Goal: Communication & Community: Answer question/provide support

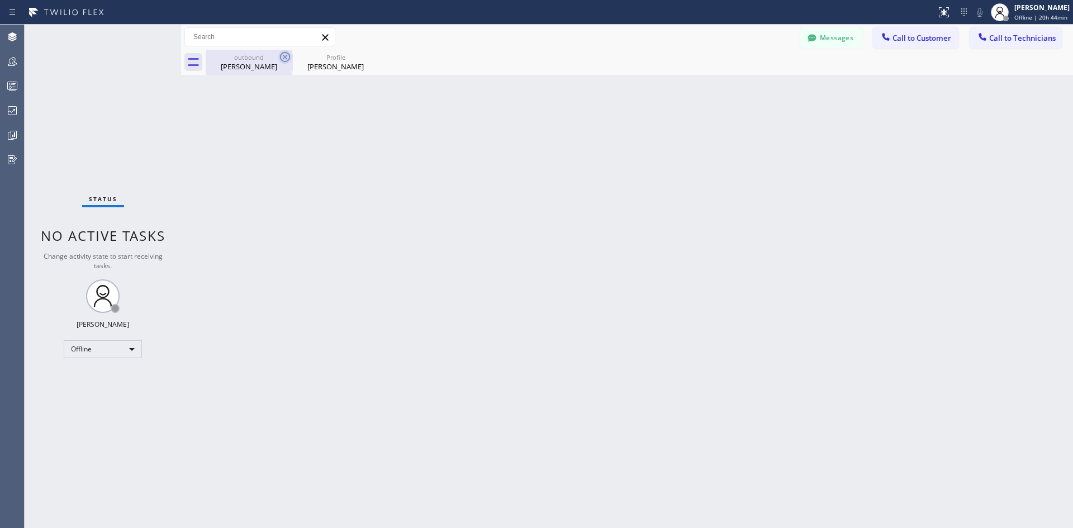
click at [283, 54] on icon at bounding box center [284, 56] width 13 height 13
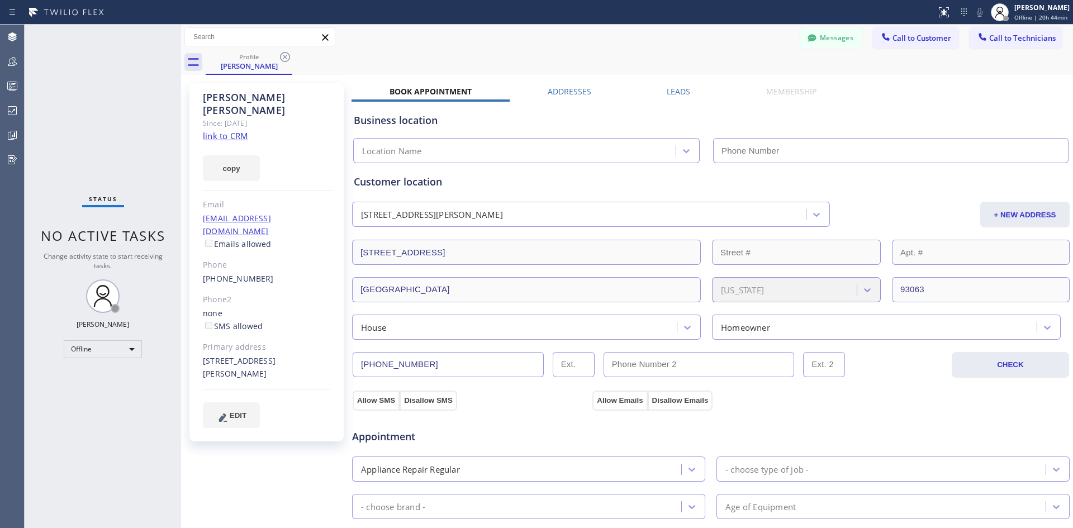
click at [283, 54] on icon at bounding box center [284, 56] width 13 height 13
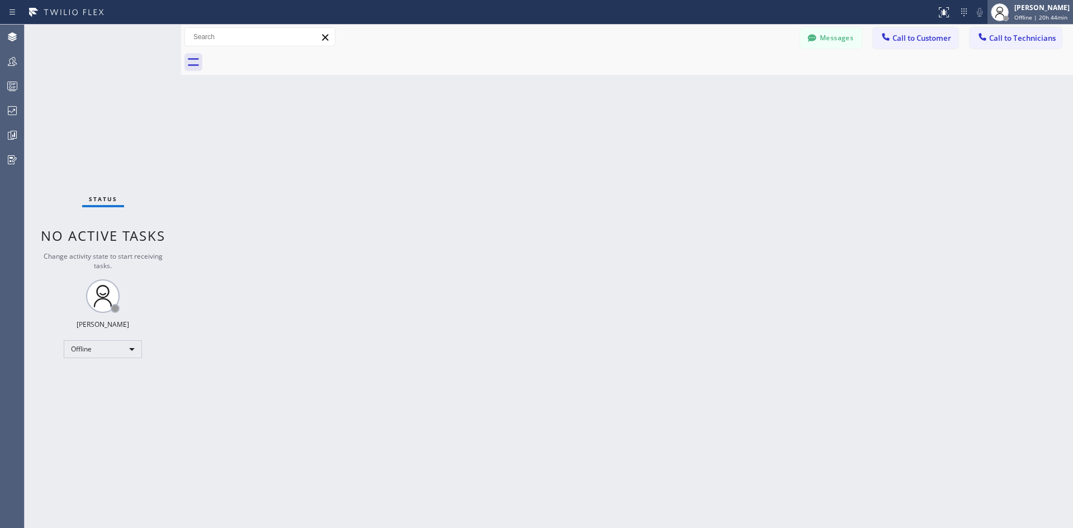
click at [1024, 10] on div "Iverson Maala Ipapo" at bounding box center [1041, 7] width 55 height 9
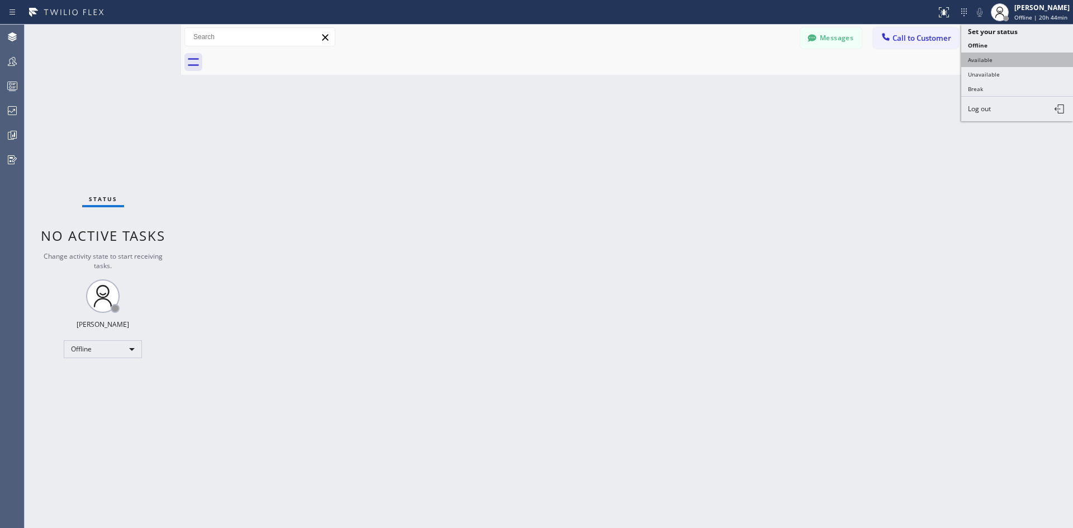
click at [997, 53] on button "Available" at bounding box center [1017, 60] width 112 height 15
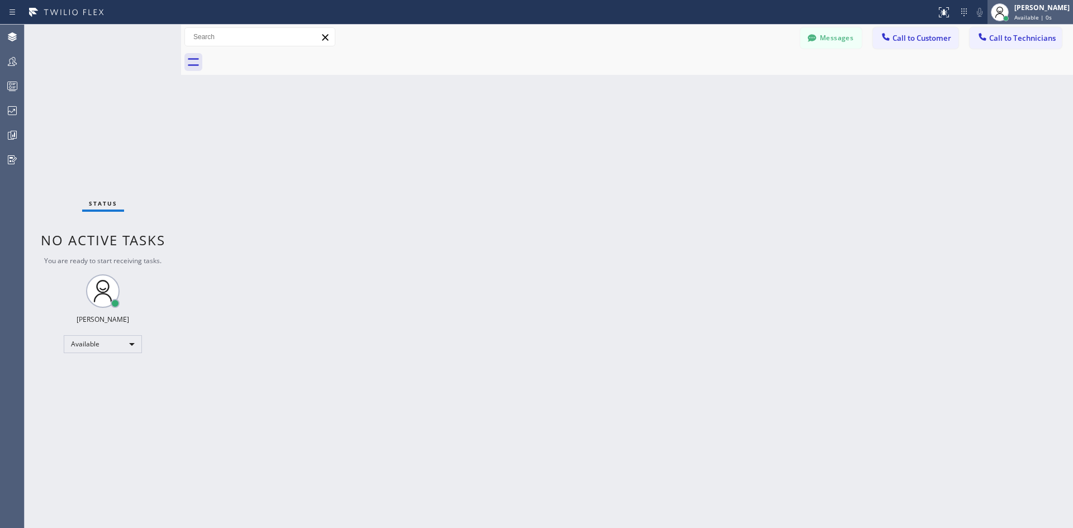
click at [1032, 17] on span "Available | 0s" at bounding box center [1032, 17] width 37 height 8
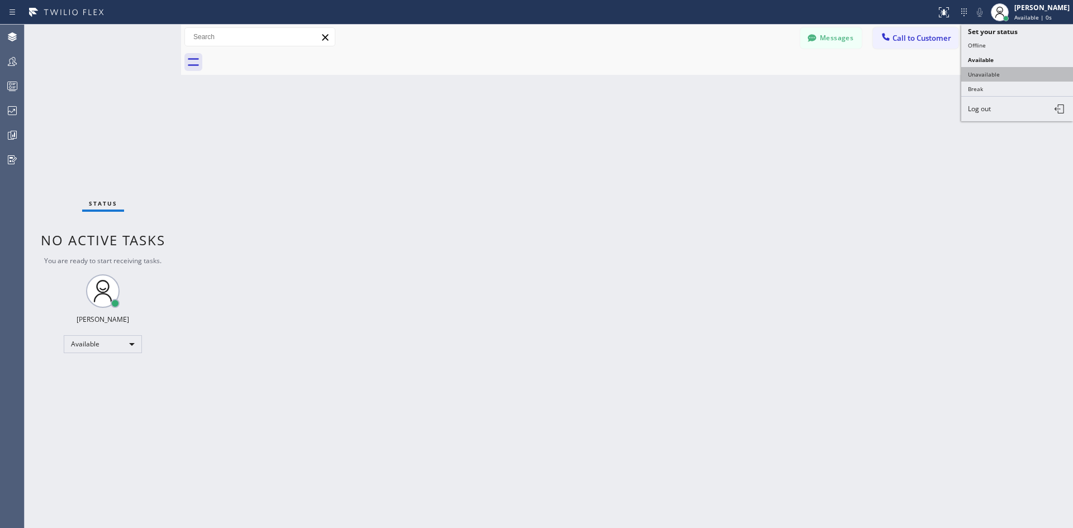
click at [1008, 75] on button "Unavailable" at bounding box center [1017, 74] width 112 height 15
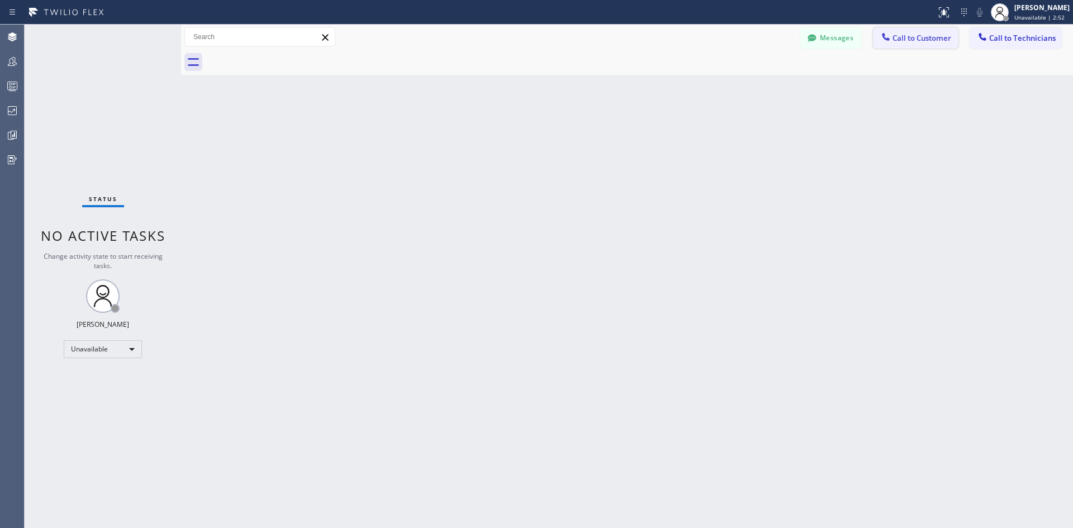
click at [912, 45] on button "Call to Customer" at bounding box center [915, 37] width 85 height 21
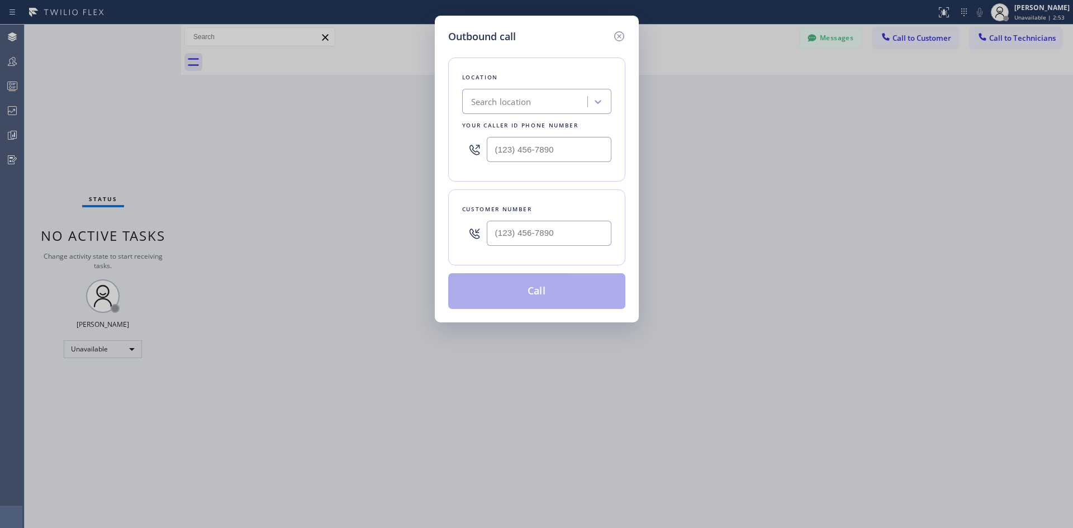
click at [548, 94] on div "Search location" at bounding box center [526, 102] width 122 height 20
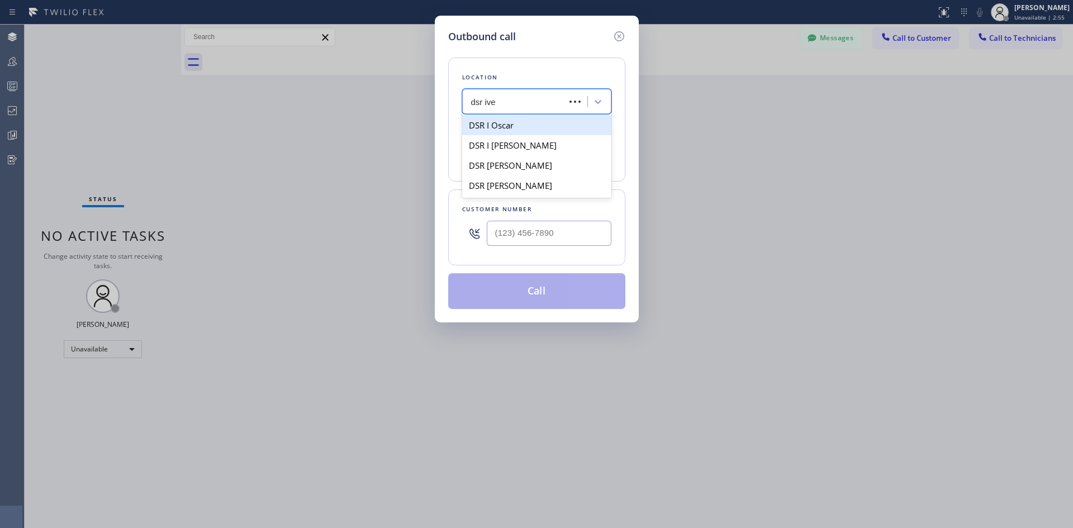
type input "dsr iver"
click at [535, 126] on div "DSR Iverson" at bounding box center [536, 125] width 149 height 20
type input "(213) 301-0966"
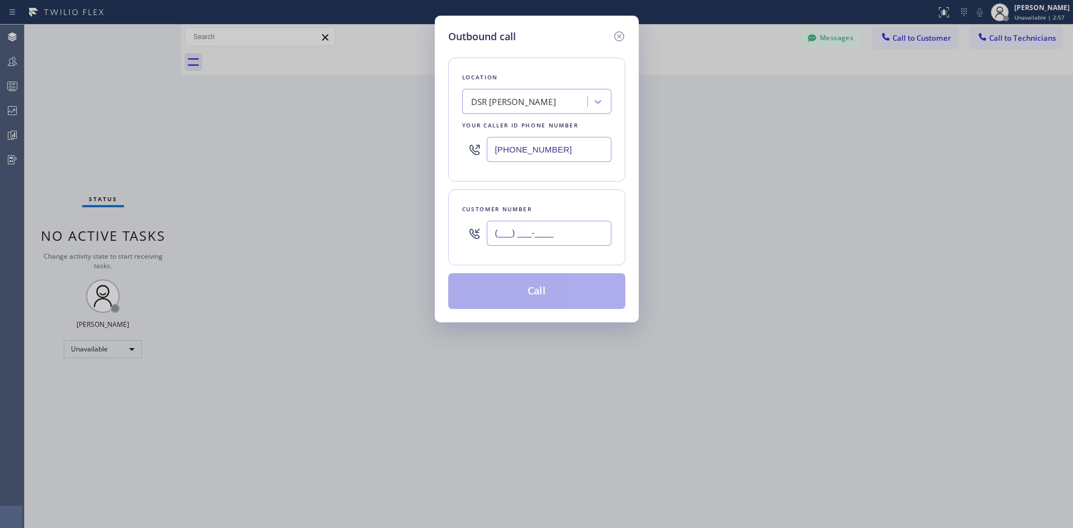
click at [528, 234] on input "(___) ___-____" at bounding box center [549, 233] width 125 height 25
paste input "310) 528-7286"
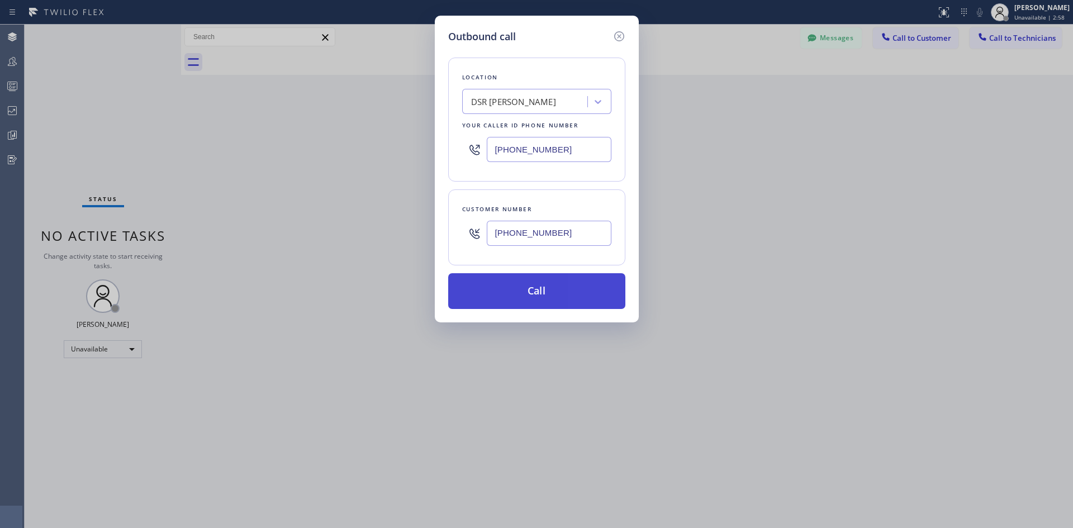
type input "(310) 528-7286"
click at [558, 284] on button "Call" at bounding box center [536, 291] width 177 height 36
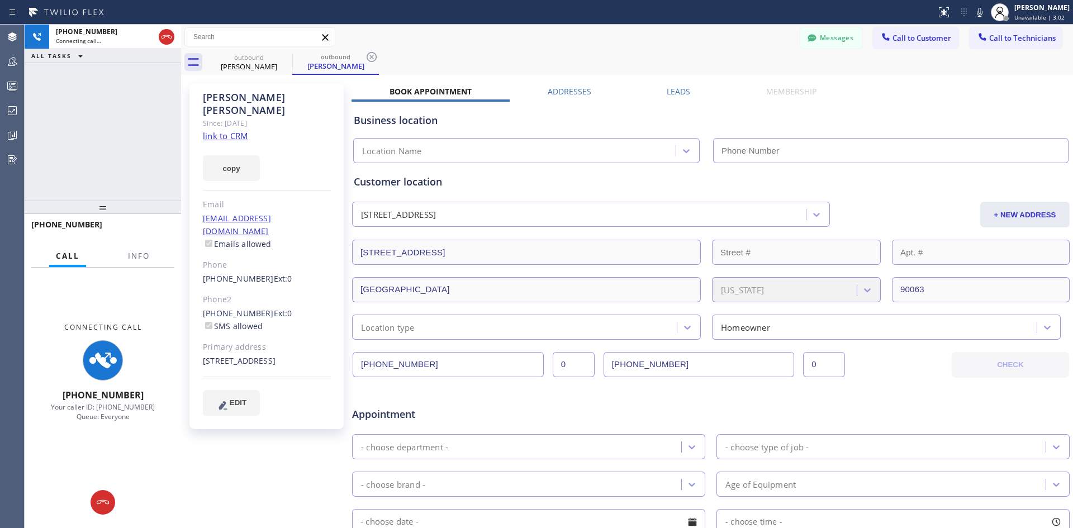
type input "(213) 301-0966"
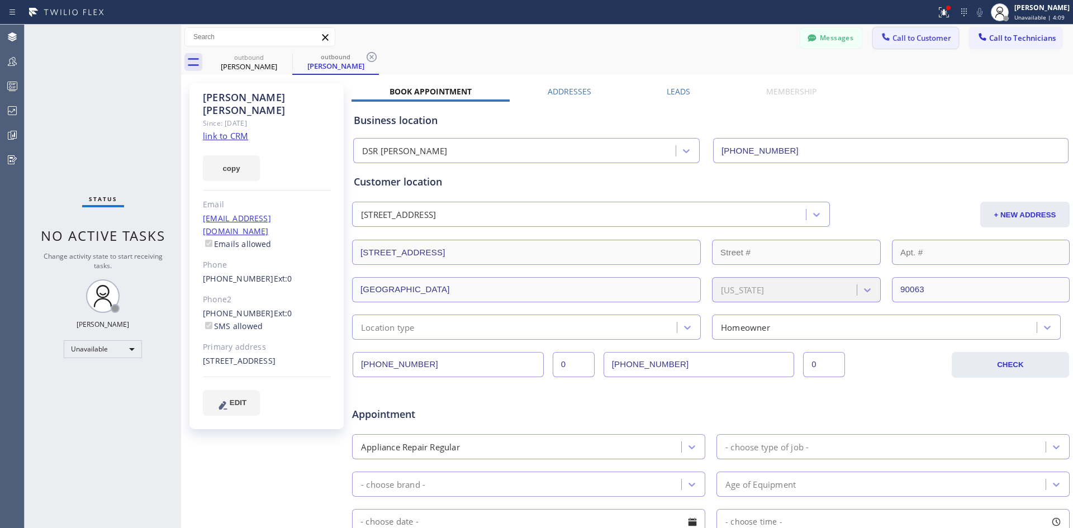
click at [900, 39] on span "Call to Customer" at bounding box center [921, 38] width 59 height 10
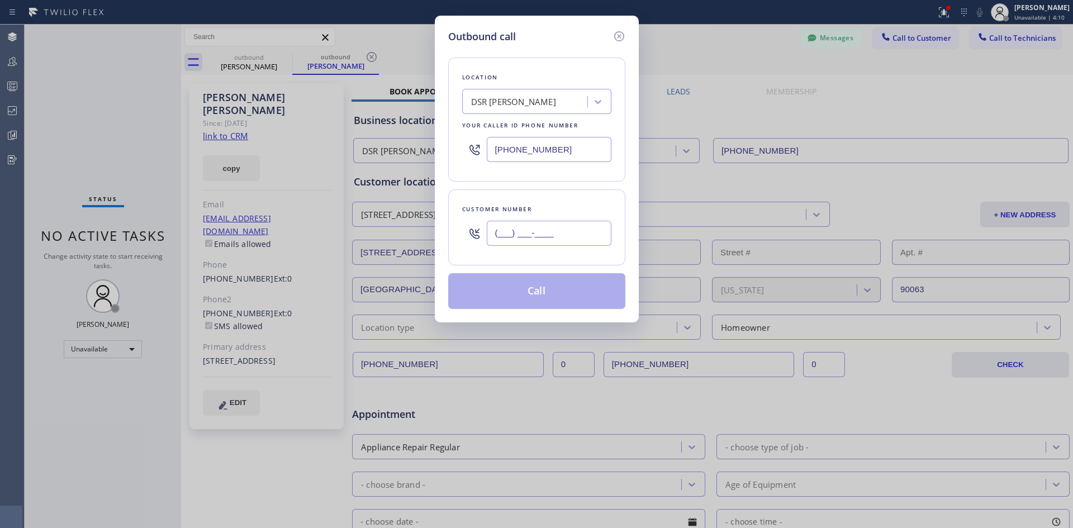
click at [588, 237] on input "(___) ___-____" at bounding box center [549, 233] width 125 height 25
paste input "804) 937-6090"
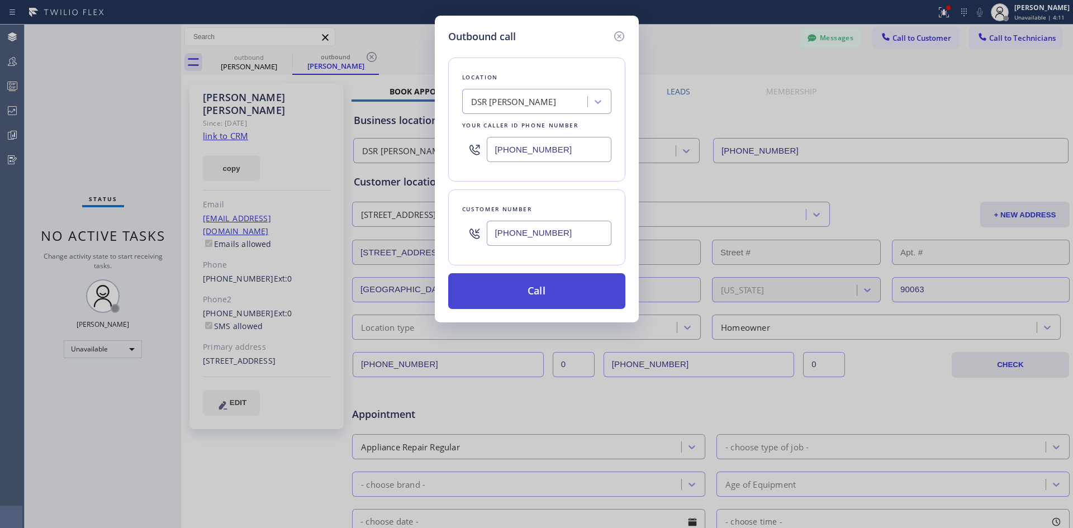
type input "(804) 937-6090"
click at [555, 288] on button "Call" at bounding box center [536, 291] width 177 height 36
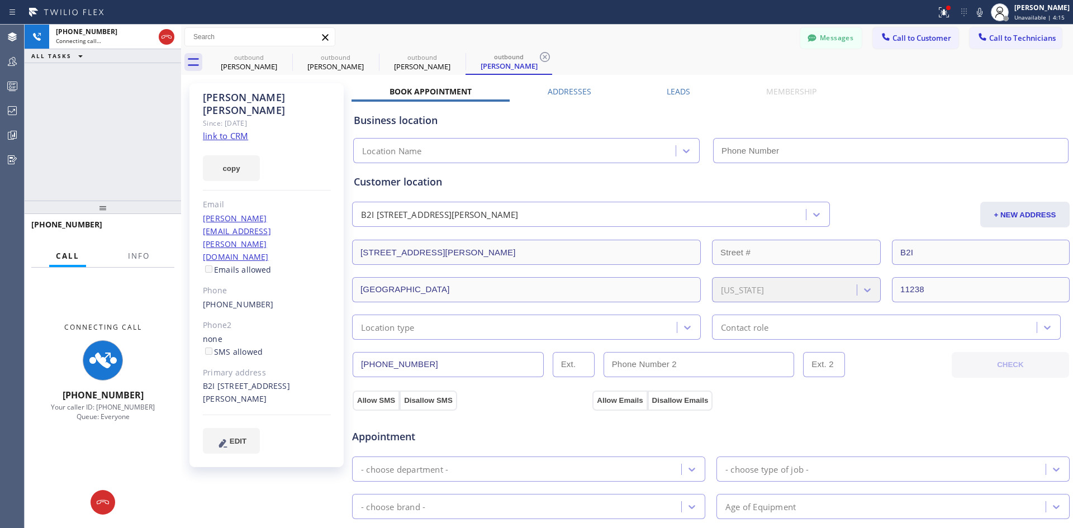
type input "(213) 301-0966"
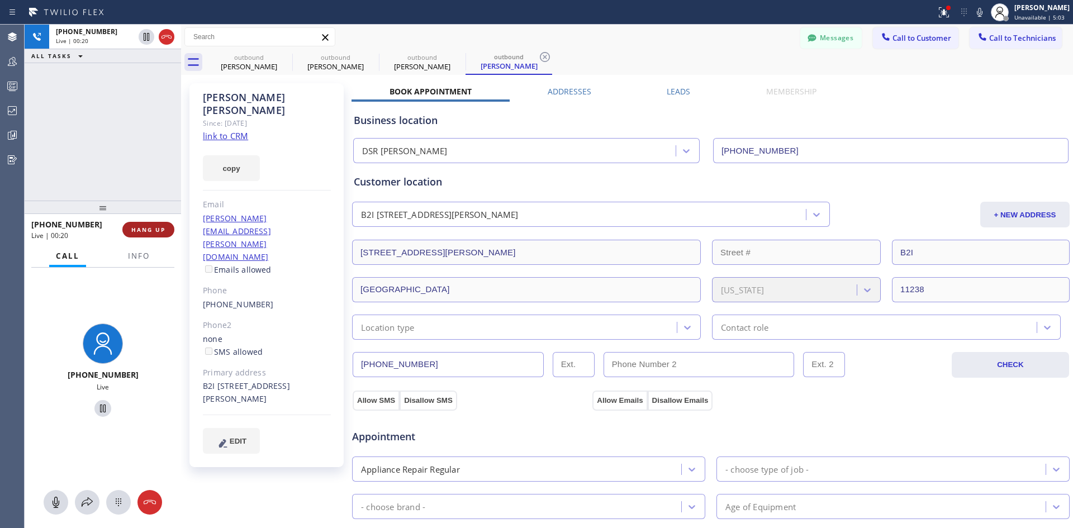
click at [148, 232] on span "HANG UP" at bounding box center [148, 230] width 34 height 8
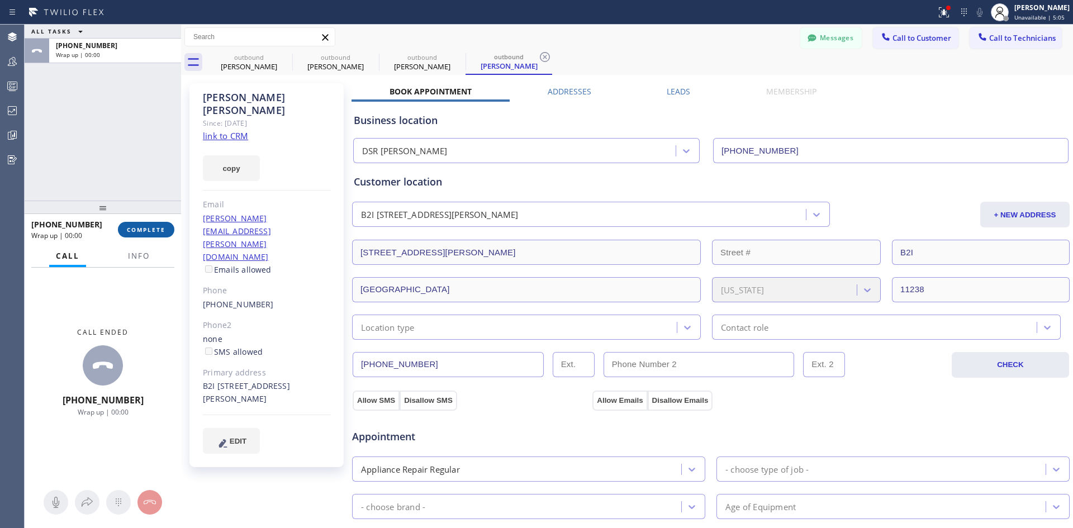
click at [150, 228] on span "COMPLETE" at bounding box center [146, 230] width 39 height 8
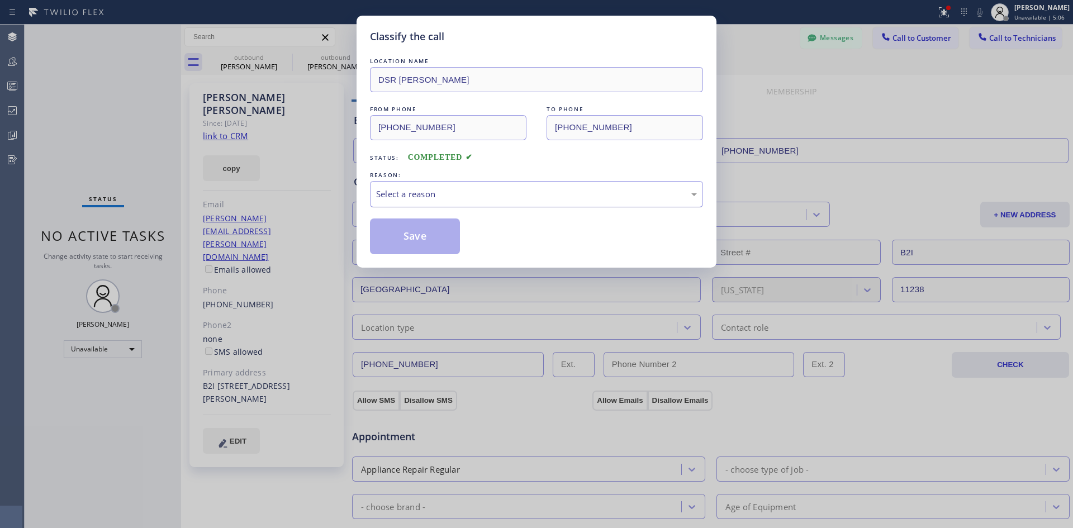
drag, startPoint x: 555, startPoint y: 192, endPoint x: 560, endPoint y: 204, distance: 13.3
click at [557, 192] on div "Select a reason" at bounding box center [536, 194] width 321 height 13
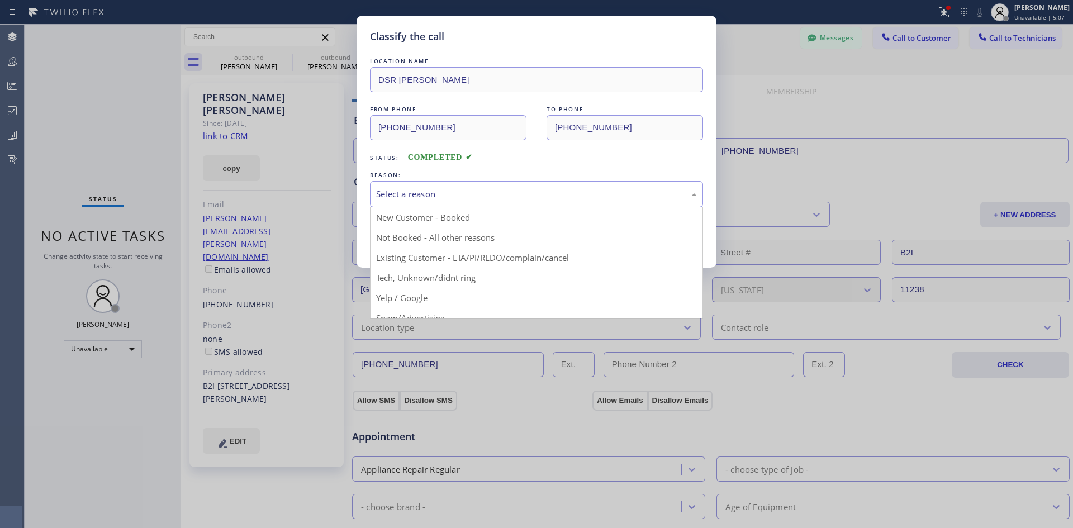
drag, startPoint x: 548, startPoint y: 256, endPoint x: 391, endPoint y: 227, distance: 159.1
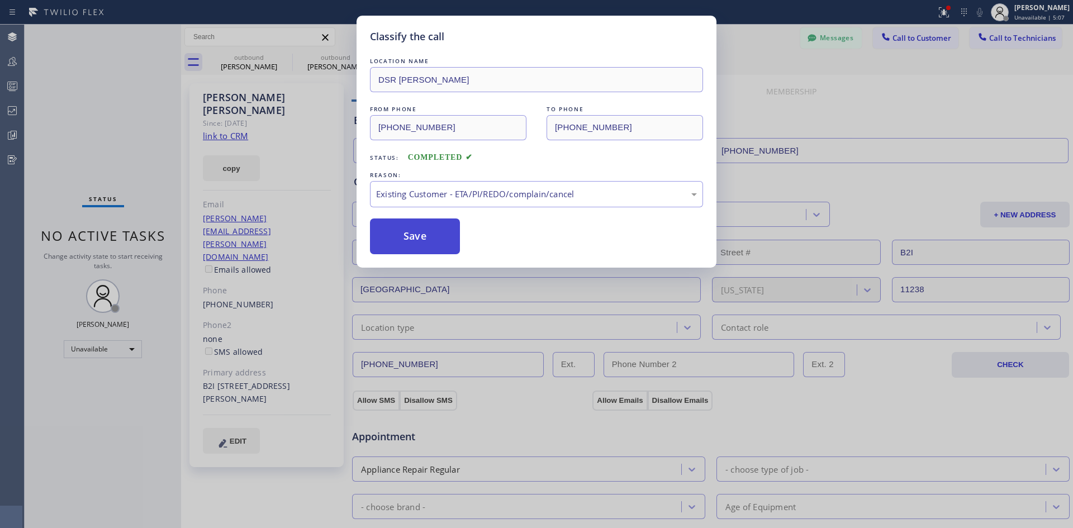
click at [391, 227] on button "Save" at bounding box center [415, 236] width 90 height 36
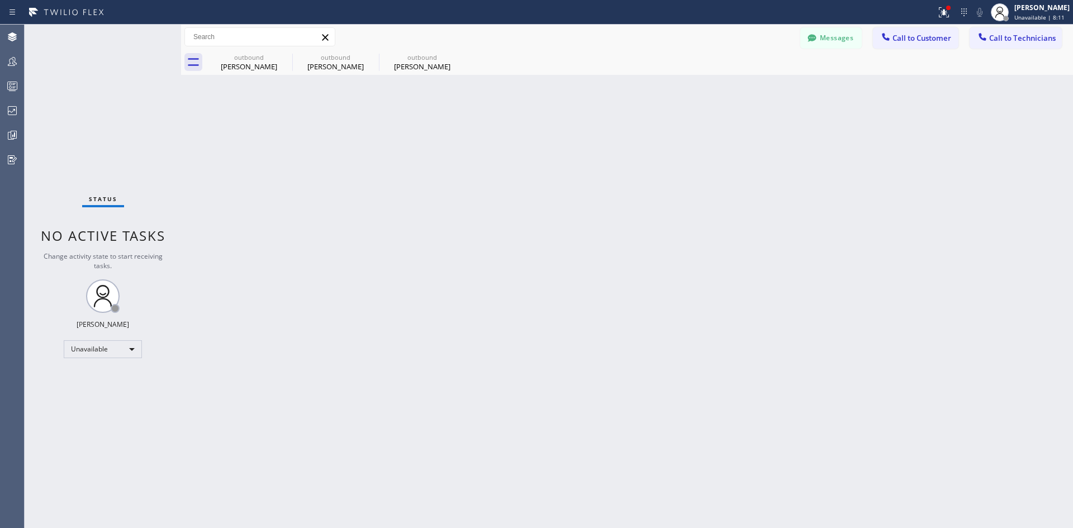
click at [901, 29] on button "Call to Customer" at bounding box center [915, 37] width 85 height 21
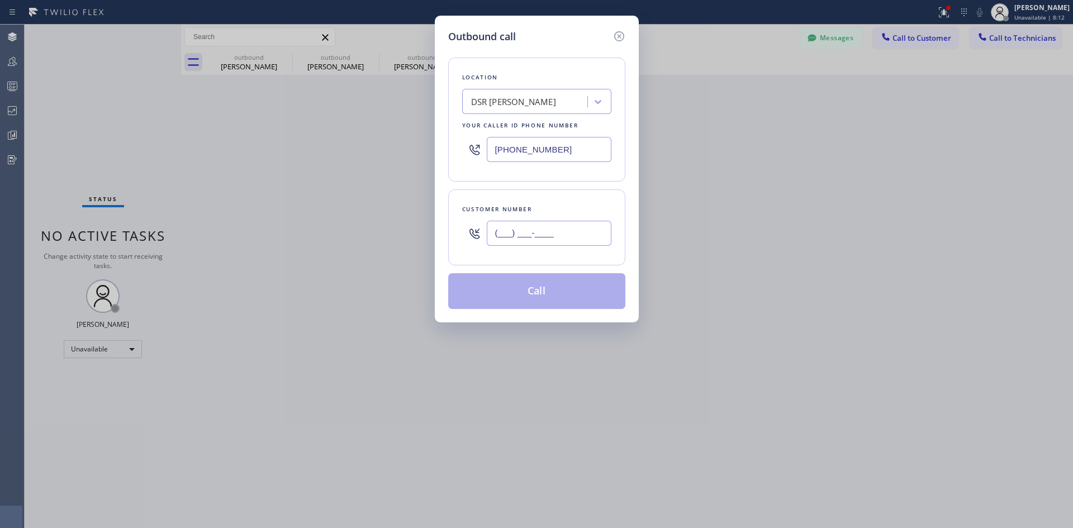
click at [583, 226] on input "(___) ___-____" at bounding box center [549, 233] width 125 height 25
paste input "310) 420-7772"
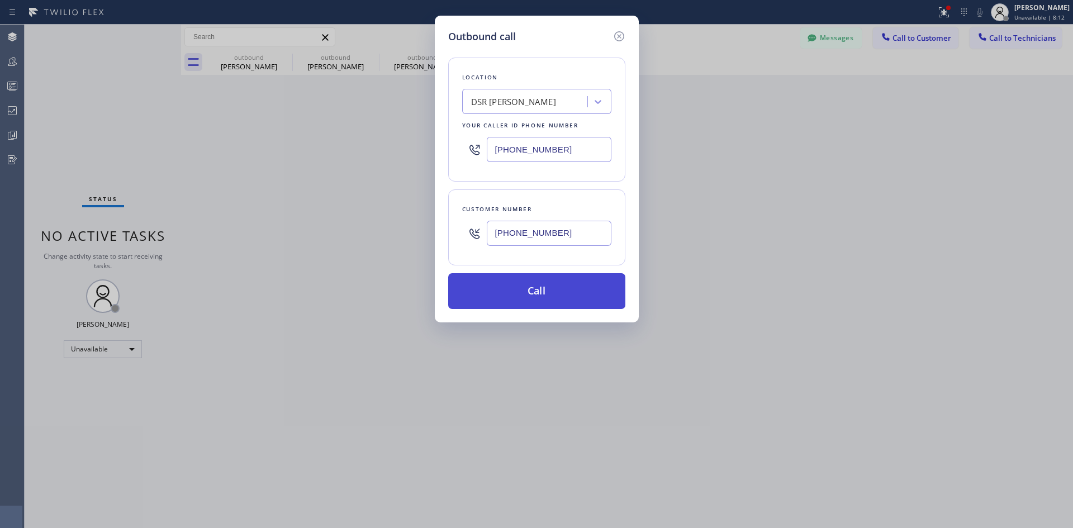
type input "(310) 420-7772"
click at [547, 282] on button "Call" at bounding box center [536, 291] width 177 height 36
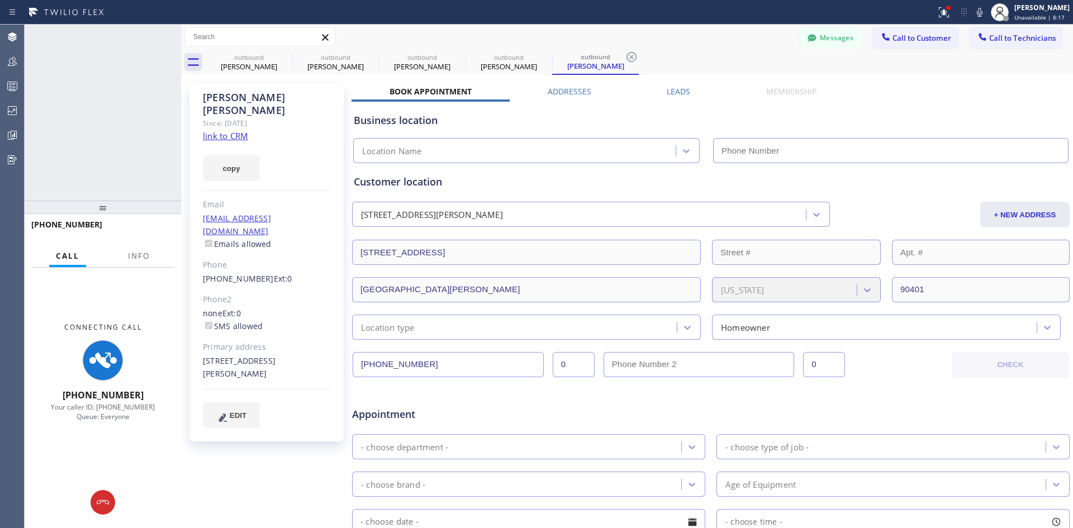
type input "(213) 301-0966"
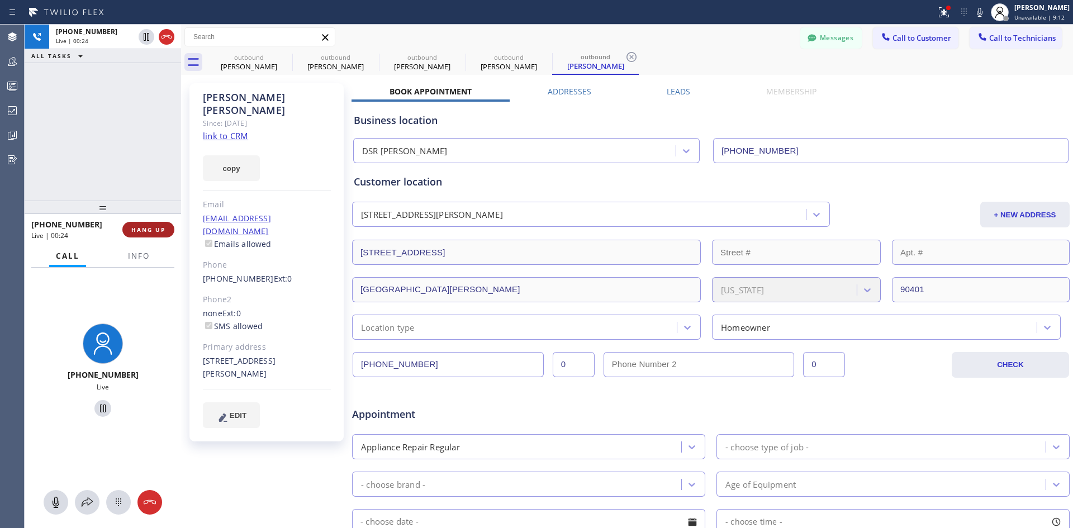
click at [136, 230] on span "HANG UP" at bounding box center [148, 230] width 34 height 8
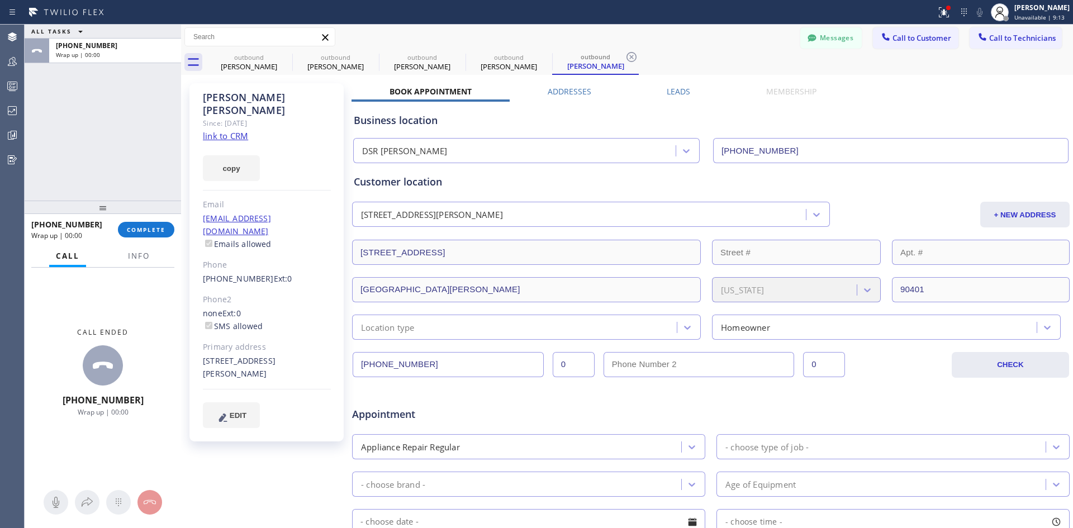
click at [132, 229] on span "COMPLETE" at bounding box center [146, 230] width 39 height 8
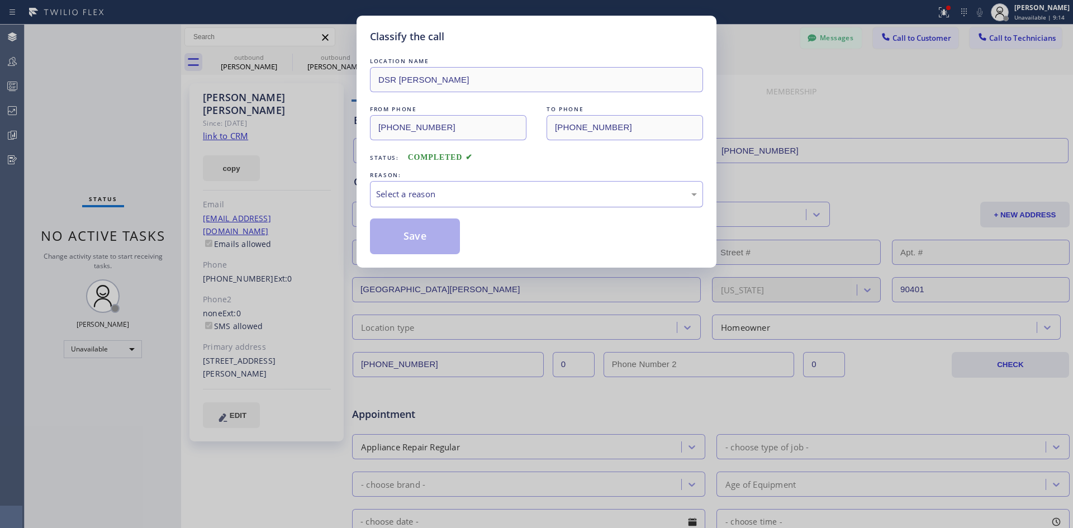
click at [589, 189] on div "Select a reason" at bounding box center [536, 194] width 321 height 13
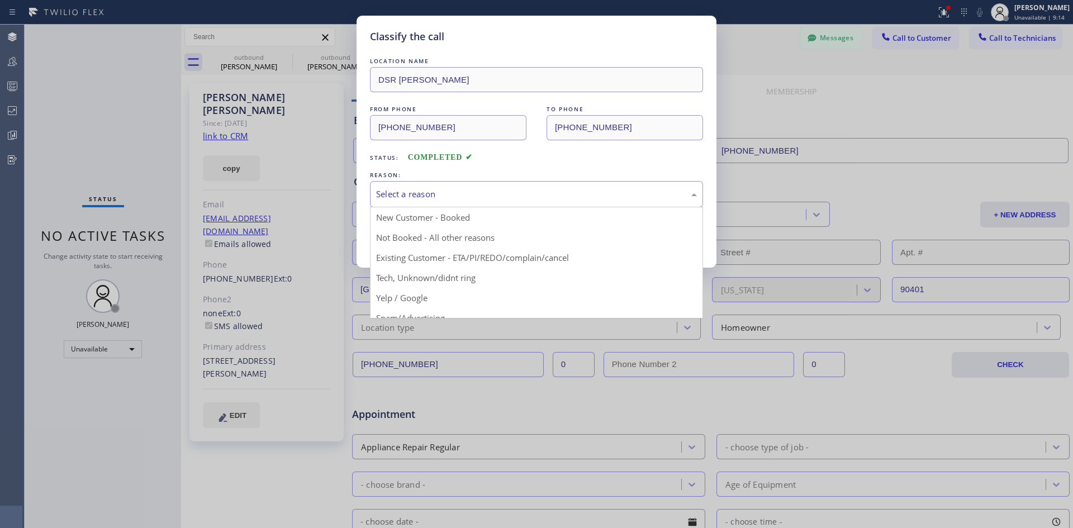
drag, startPoint x: 567, startPoint y: 257, endPoint x: 432, endPoint y: 226, distance: 138.3
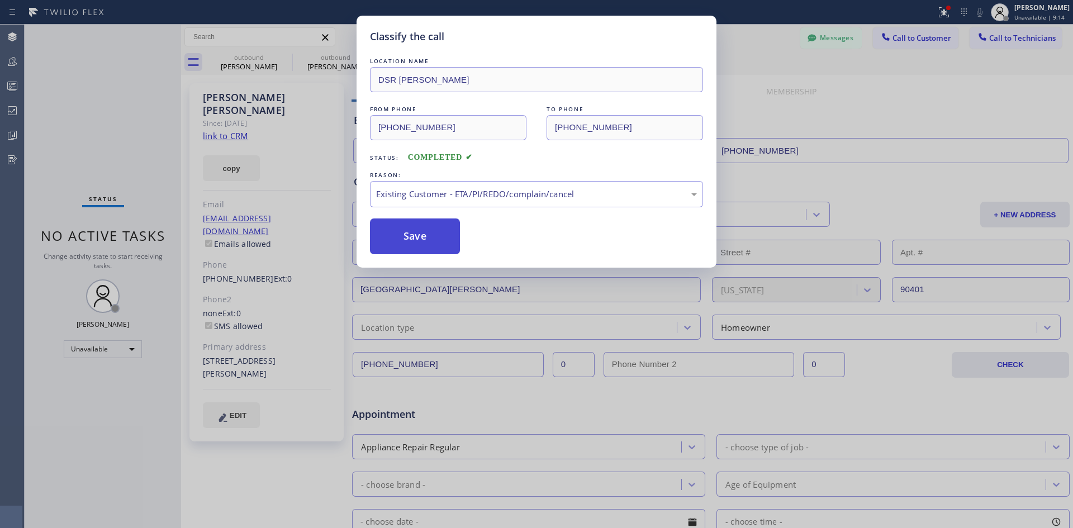
click at [425, 223] on button "Save" at bounding box center [415, 236] width 90 height 36
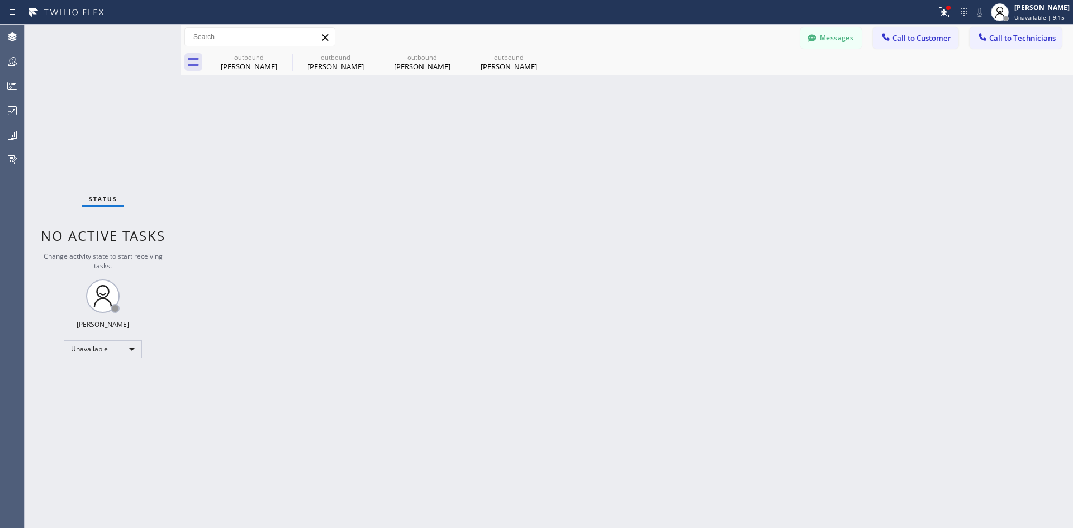
click at [410, 244] on div "Back to Dashboard Change Sender ID Customers Technicians BL Bipin Larkin 09/18 …" at bounding box center [627, 276] width 892 height 503
click at [910, 40] on span "Call to Customer" at bounding box center [921, 38] width 59 height 10
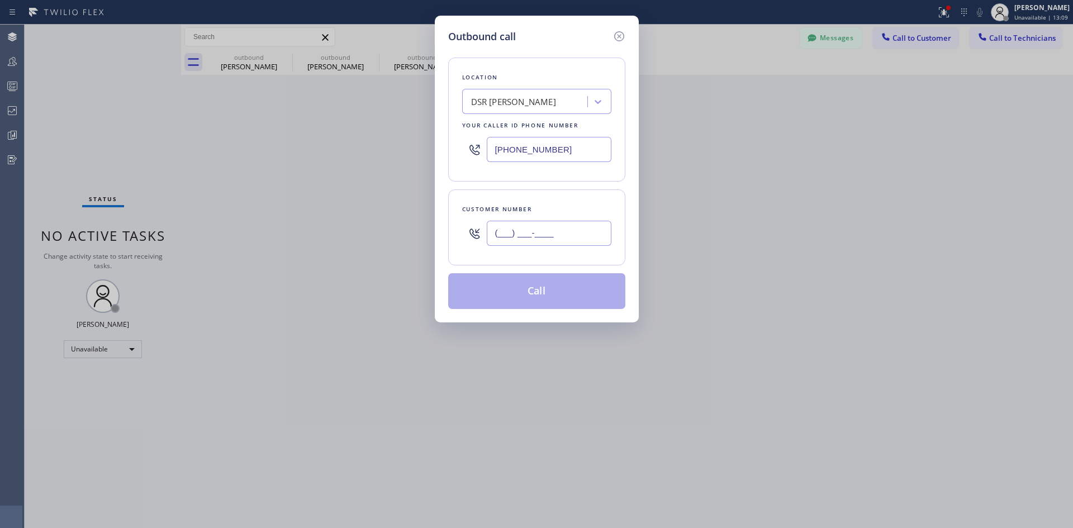
click at [558, 231] on input "(___) ___-____" at bounding box center [549, 233] width 125 height 25
paste input "818) 632-2279"
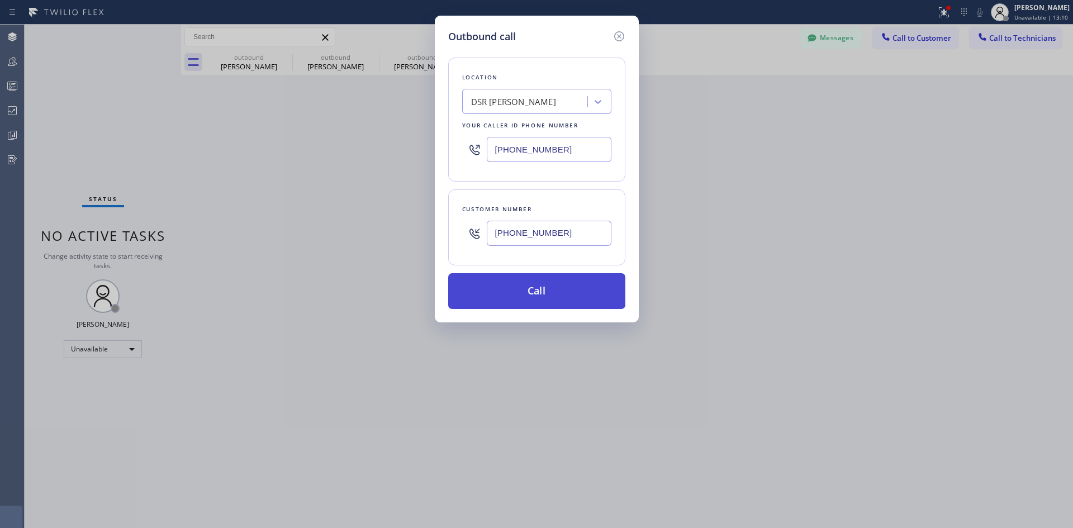
type input "(818) 632-2279"
click at [526, 293] on button "Call" at bounding box center [536, 291] width 177 height 36
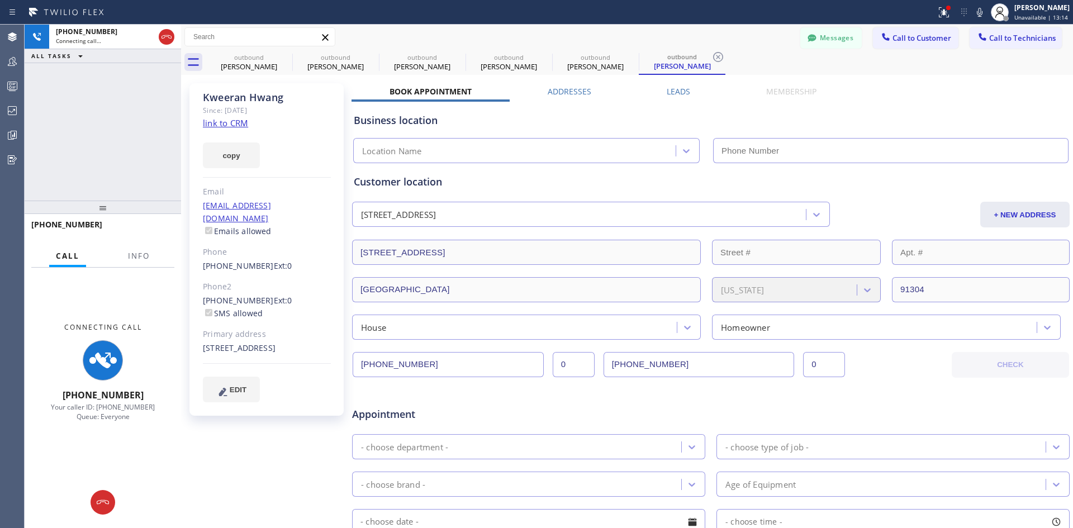
type input "(213) 301-0966"
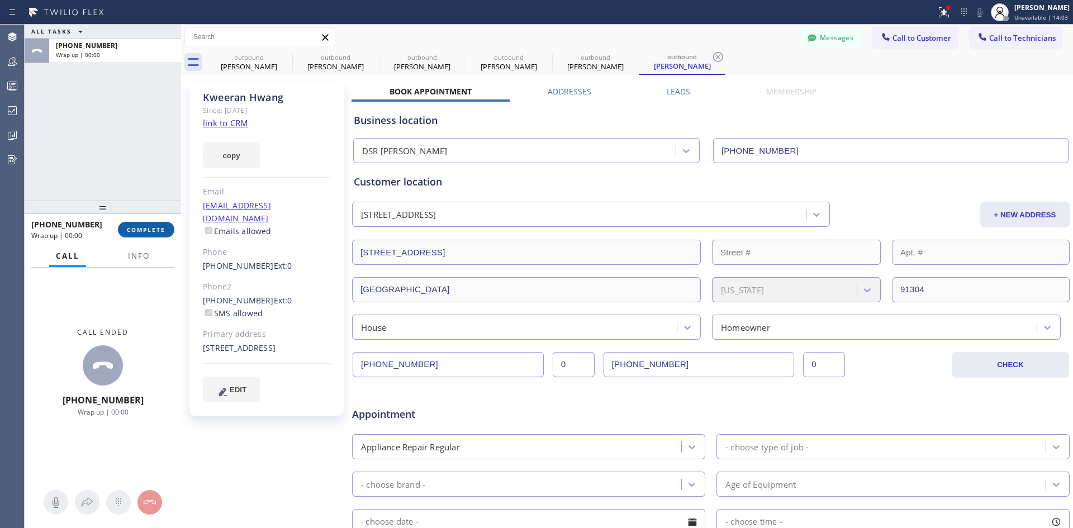
click at [161, 221] on div "+18186322279 Wrap up | 00:00 COMPLETE" at bounding box center [102, 229] width 143 height 29
click at [154, 234] on button "COMPLETE" at bounding box center [146, 230] width 56 height 16
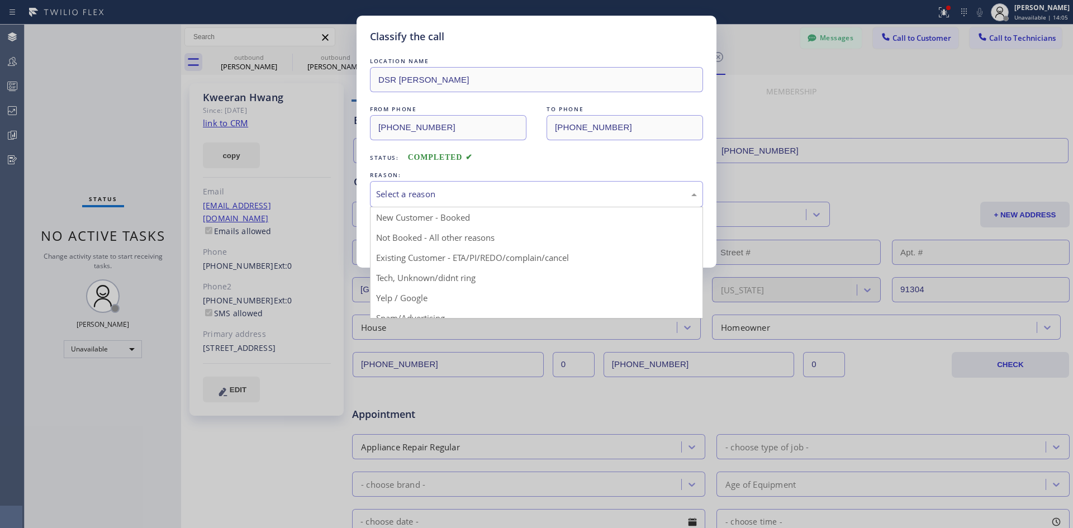
click at [525, 194] on div "Select a reason" at bounding box center [536, 194] width 321 height 13
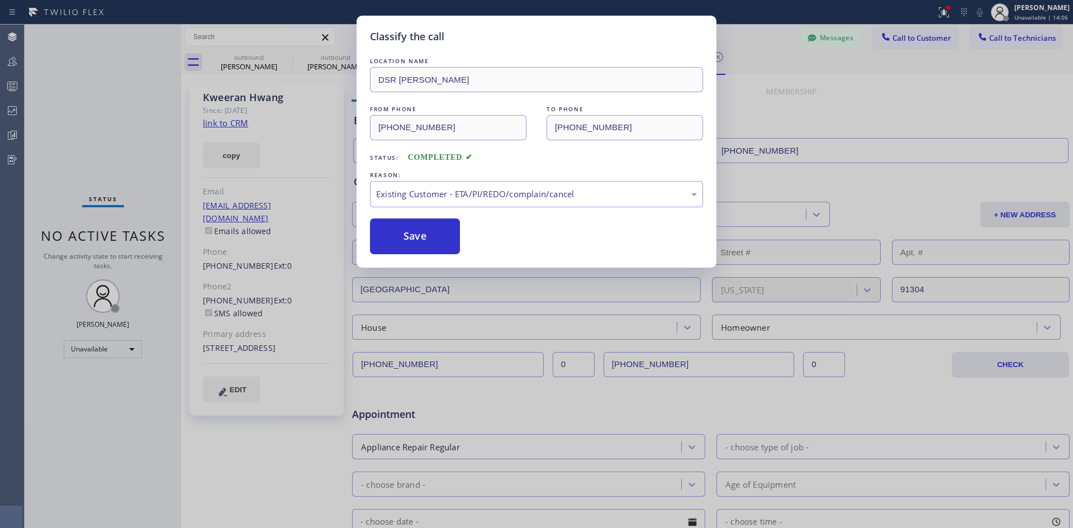
drag, startPoint x: 416, startPoint y: 227, endPoint x: 444, endPoint y: 263, distance: 44.9
click at [416, 229] on button "Save" at bounding box center [415, 236] width 90 height 36
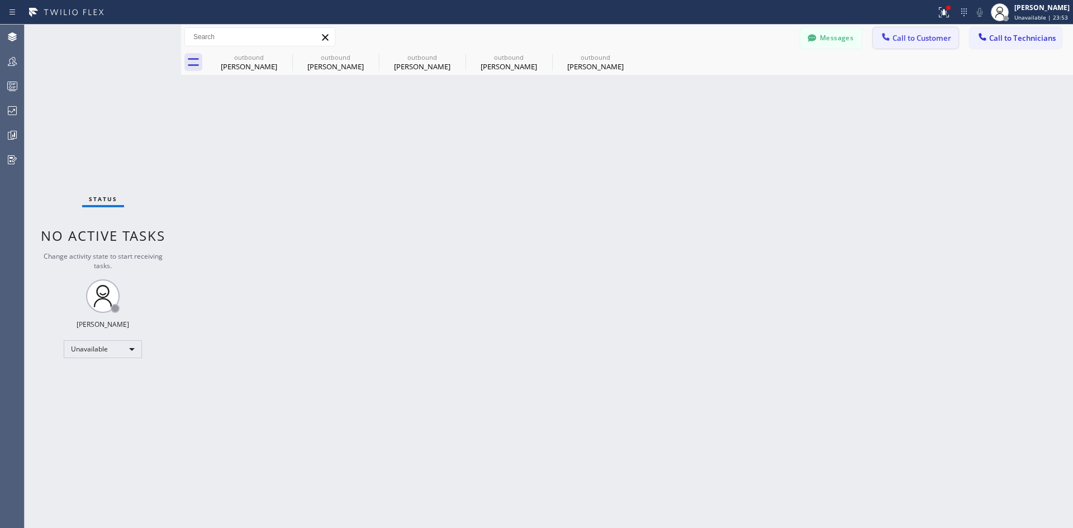
click at [916, 42] on span "Call to Customer" at bounding box center [921, 38] width 59 height 10
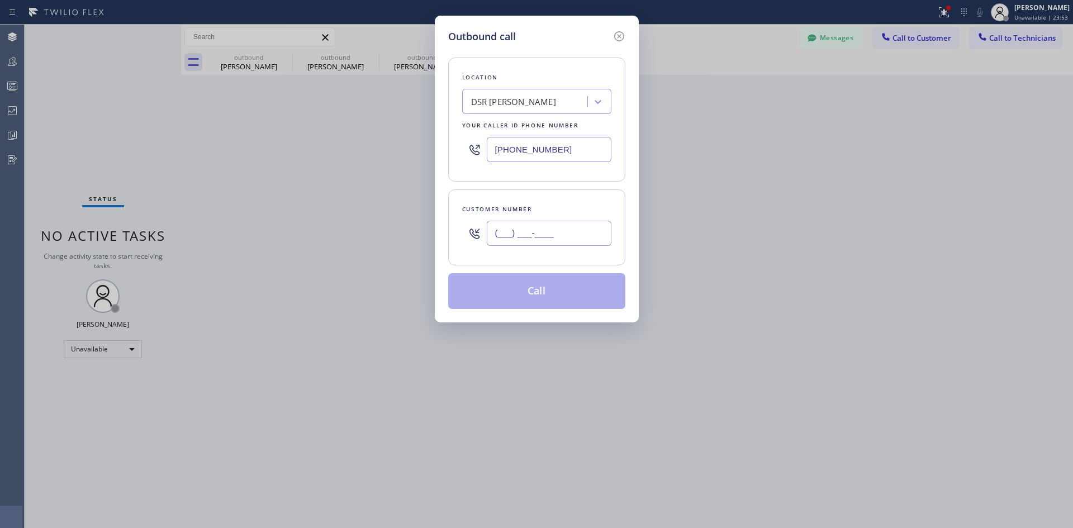
click at [586, 234] on input "(___) ___-____" at bounding box center [549, 233] width 125 height 25
paste input "714) 852-2113"
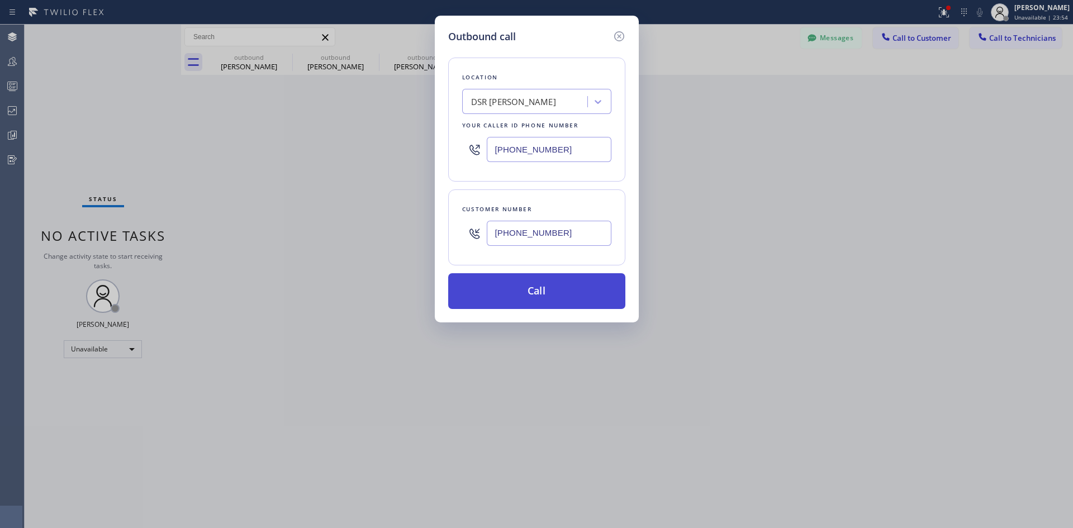
type input "(714) 852-2113"
click at [554, 300] on button "Call" at bounding box center [536, 291] width 177 height 36
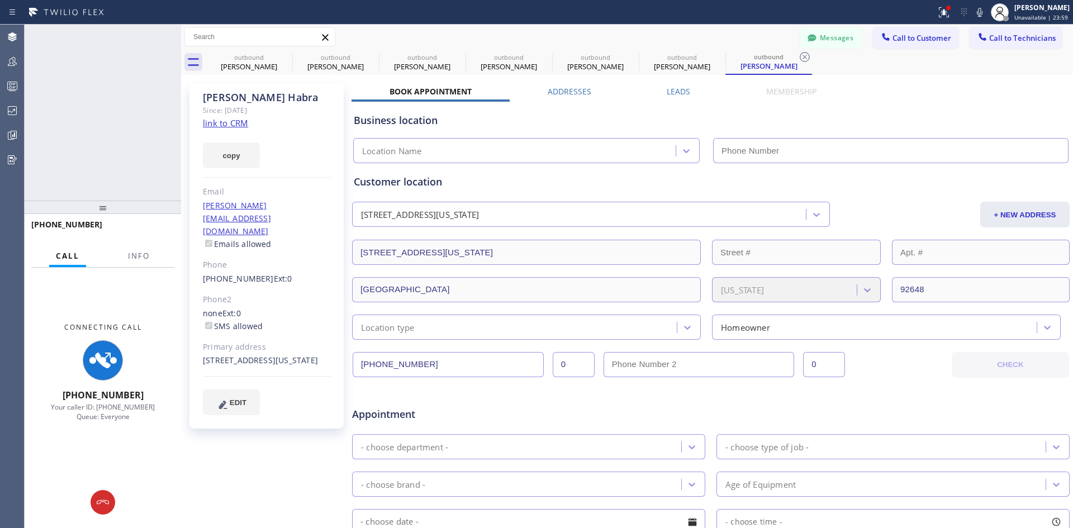
type input "(213) 301-0966"
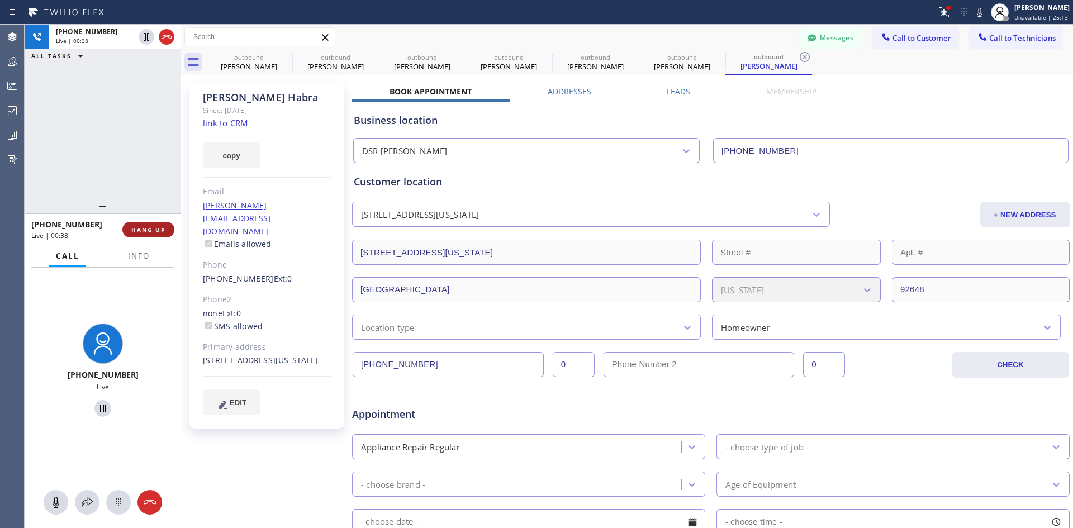
click at [133, 230] on span "HANG UP" at bounding box center [148, 230] width 34 height 8
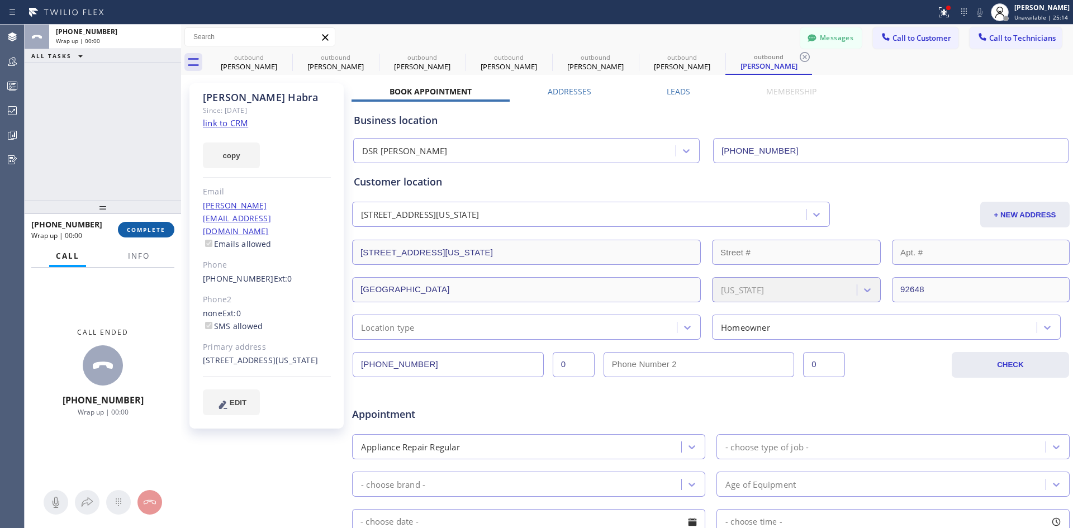
click at [149, 230] on span "COMPLETE" at bounding box center [146, 230] width 39 height 8
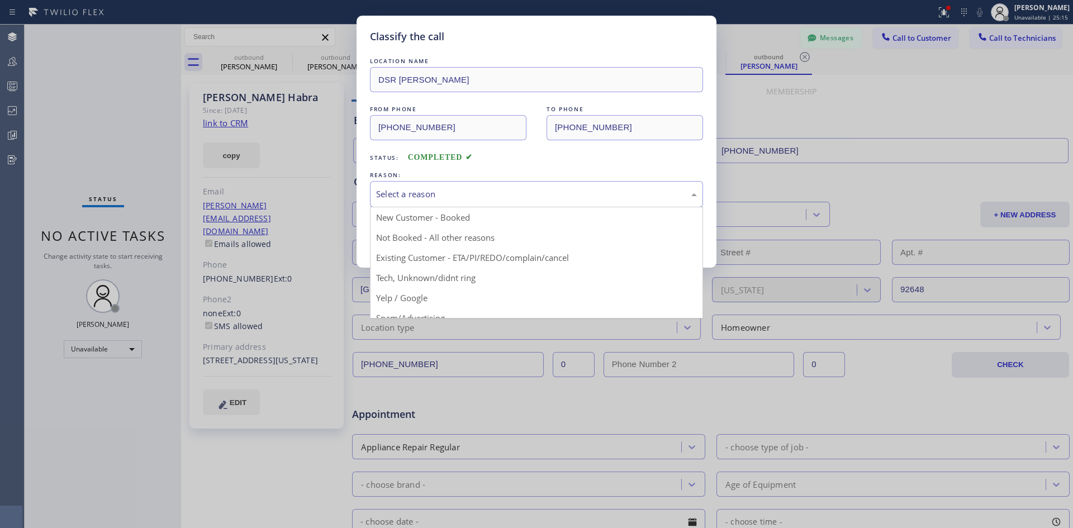
click at [559, 192] on div "Select a reason" at bounding box center [536, 194] width 321 height 13
drag, startPoint x: 571, startPoint y: 260, endPoint x: 550, endPoint y: 254, distance: 21.6
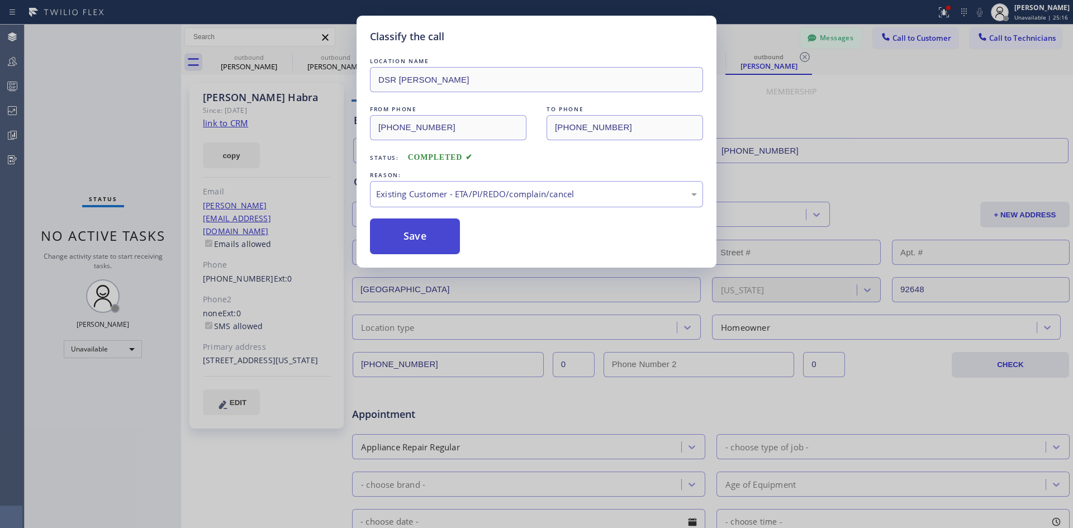
click at [453, 234] on button "Save" at bounding box center [415, 236] width 90 height 36
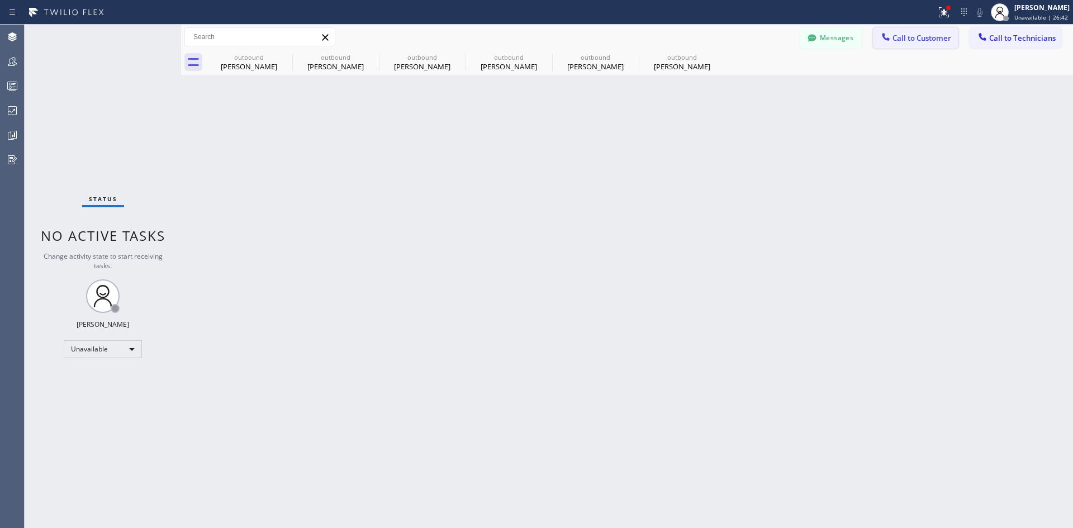
click at [902, 35] on span "Call to Customer" at bounding box center [921, 38] width 59 height 10
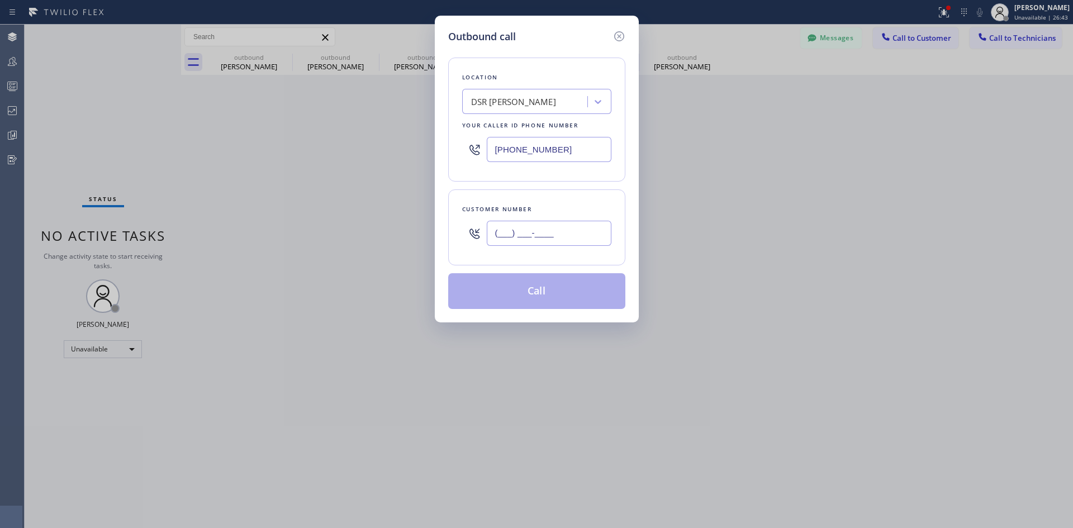
click at [541, 225] on input "(___) ___-____" at bounding box center [549, 233] width 125 height 25
paste input "805) 453-1987"
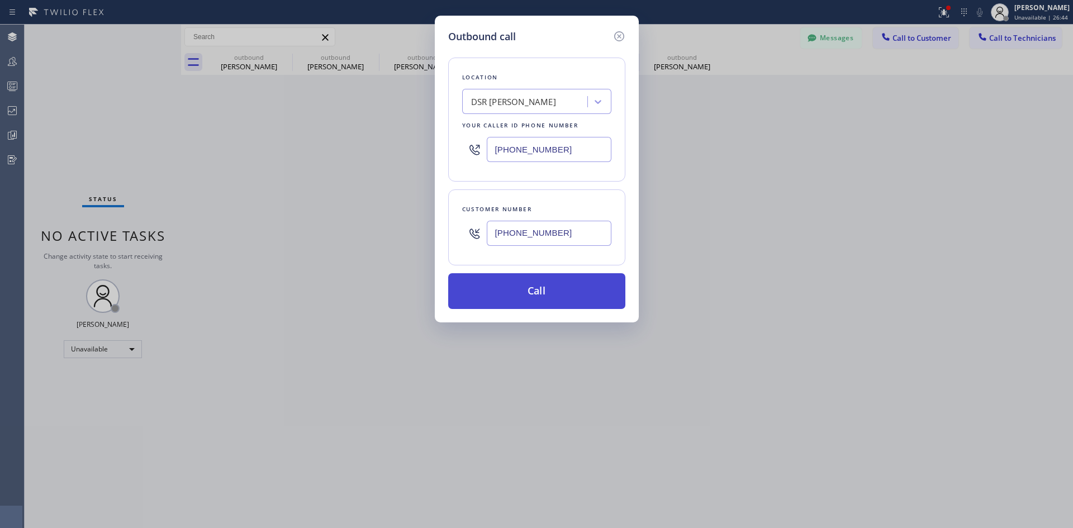
type input "(805) 453-1987"
click at [557, 282] on button "Call" at bounding box center [536, 291] width 177 height 36
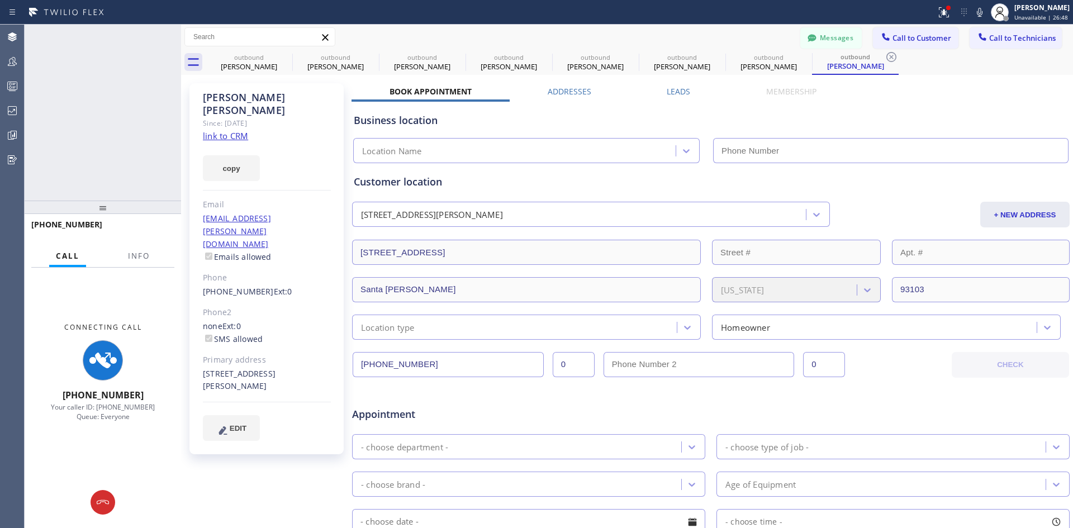
type input "(213) 301-0966"
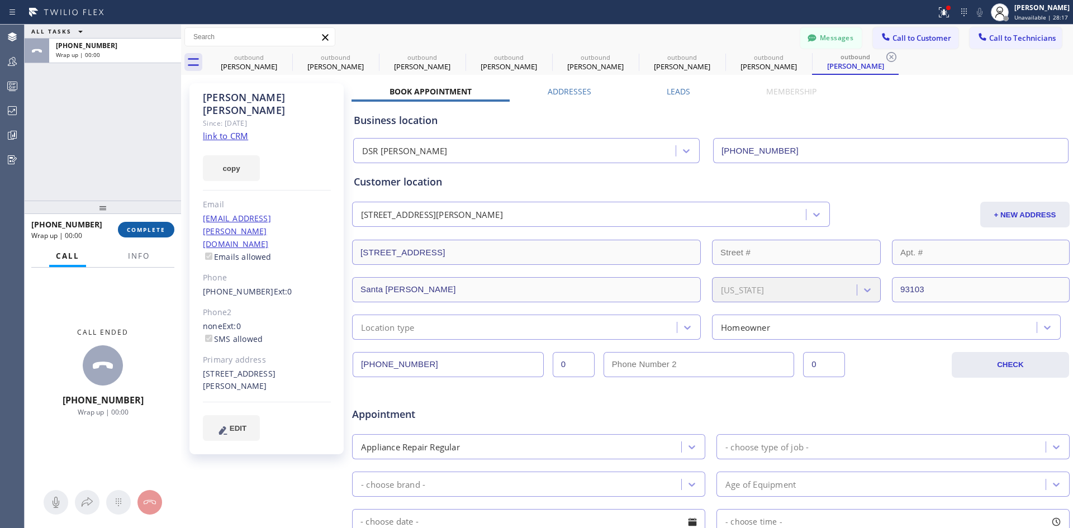
click at [160, 225] on button "COMPLETE" at bounding box center [146, 230] width 56 height 16
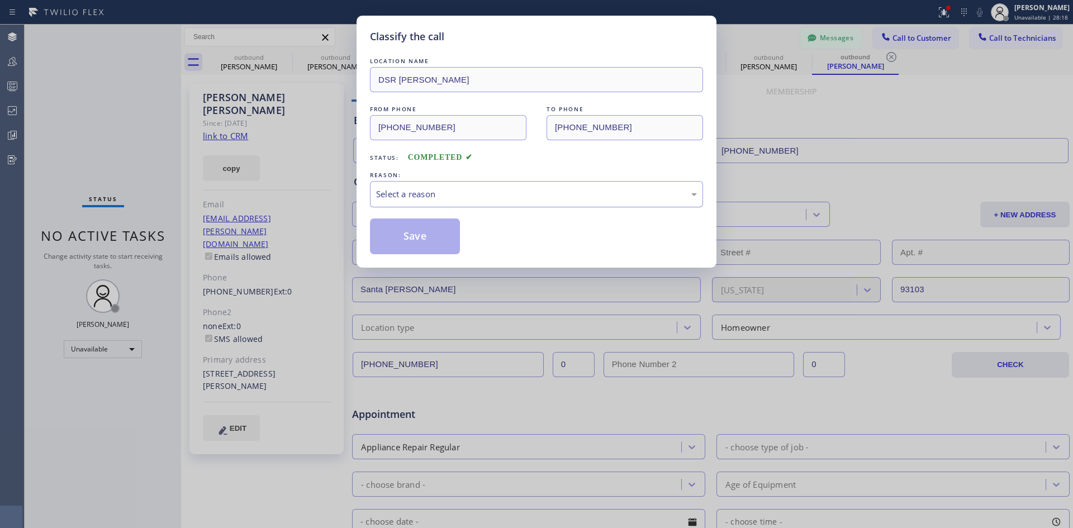
click at [482, 198] on div "Select a reason" at bounding box center [536, 194] width 321 height 13
click at [424, 235] on button "Save" at bounding box center [415, 236] width 90 height 36
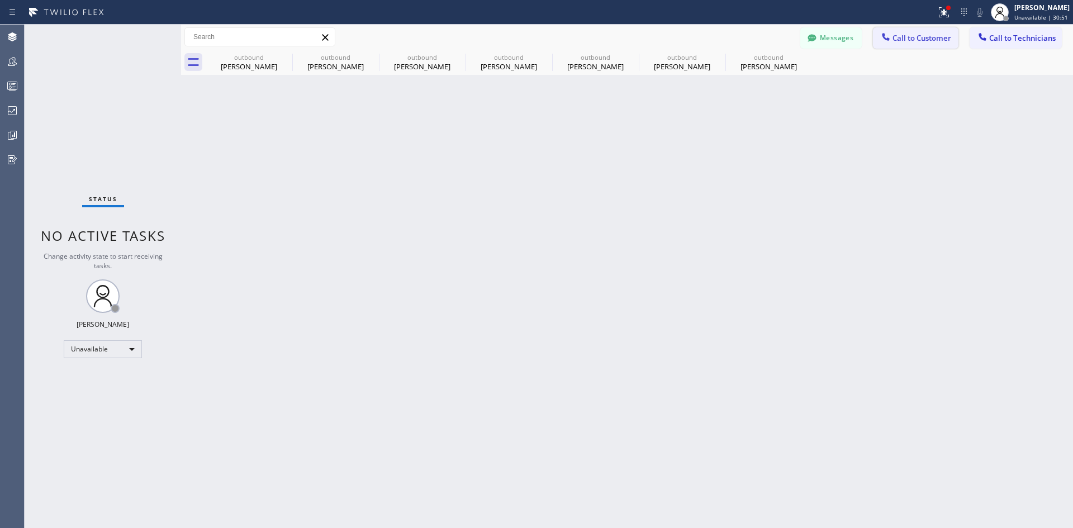
click at [930, 44] on button "Call to Customer" at bounding box center [915, 37] width 85 height 21
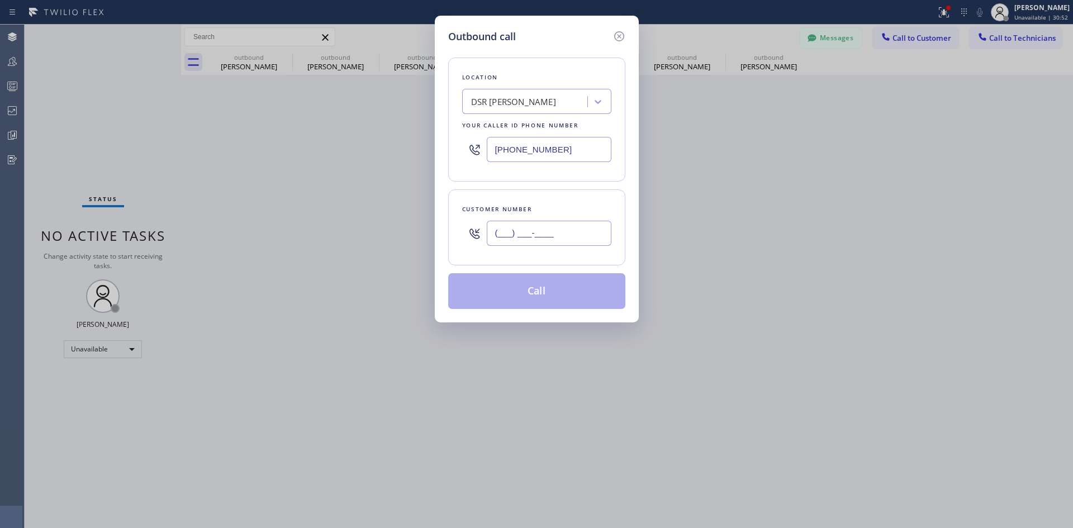
click at [594, 222] on input "(___) ___-____" at bounding box center [549, 233] width 125 height 25
paste input "323) 256-5282"
type input "(323) 256-5282"
click at [598, 293] on button "Call" at bounding box center [536, 291] width 177 height 36
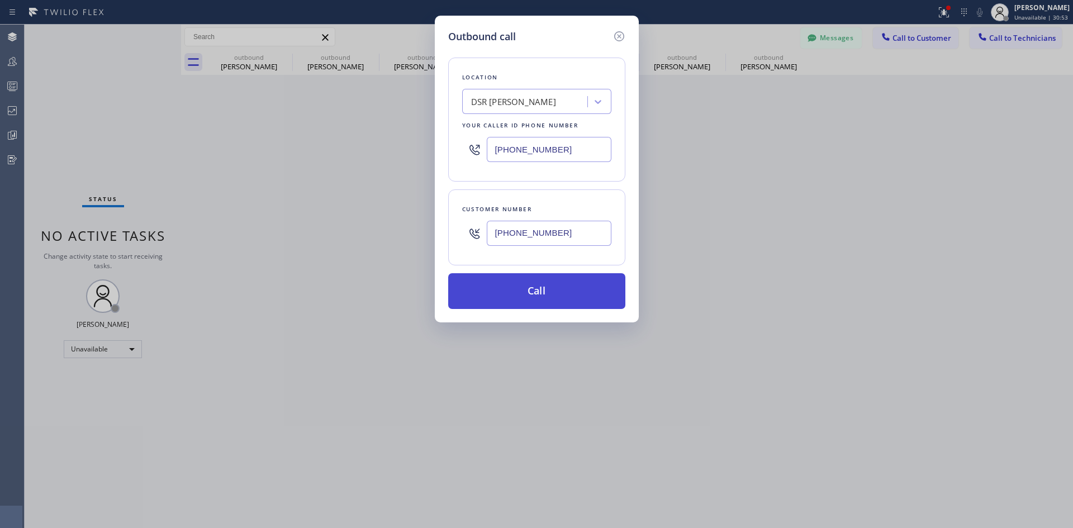
click at [600, 290] on button "Call" at bounding box center [536, 291] width 177 height 36
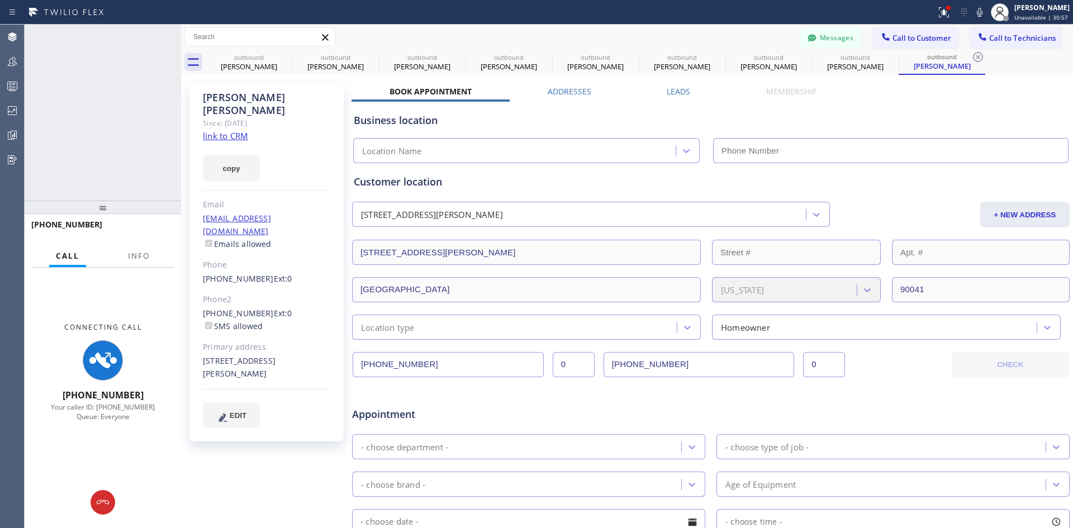
type input "(213) 301-0966"
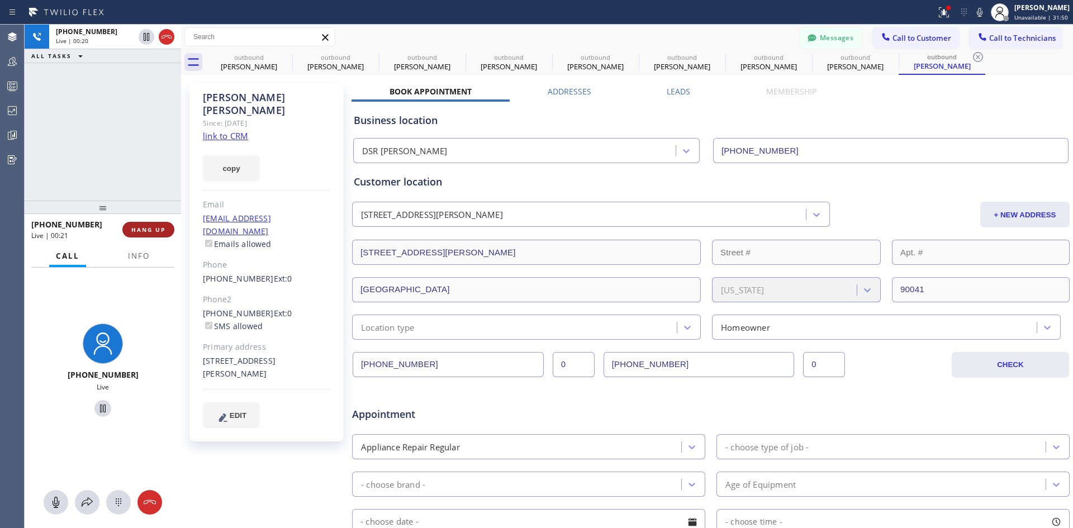
click at [155, 229] on span "HANG UP" at bounding box center [148, 230] width 34 height 8
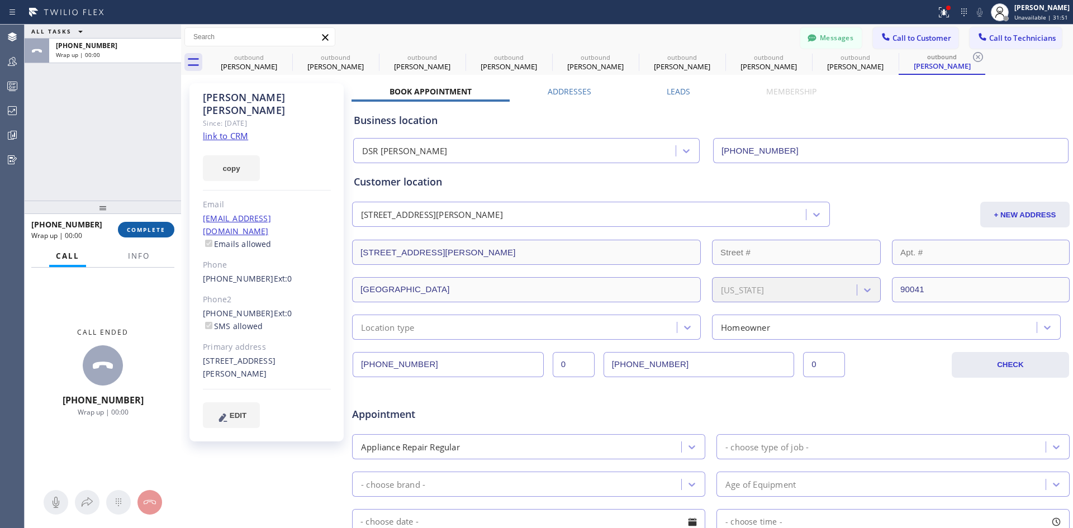
click at [150, 232] on span "COMPLETE" at bounding box center [146, 230] width 39 height 8
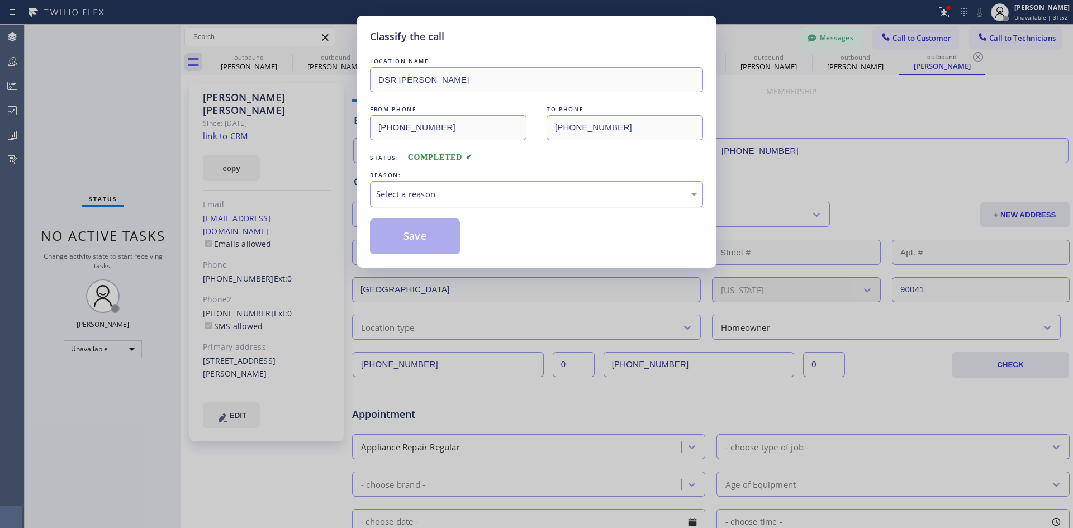
click at [533, 187] on div "Select a reason" at bounding box center [536, 194] width 333 height 26
click at [445, 236] on button "Save" at bounding box center [415, 236] width 90 height 36
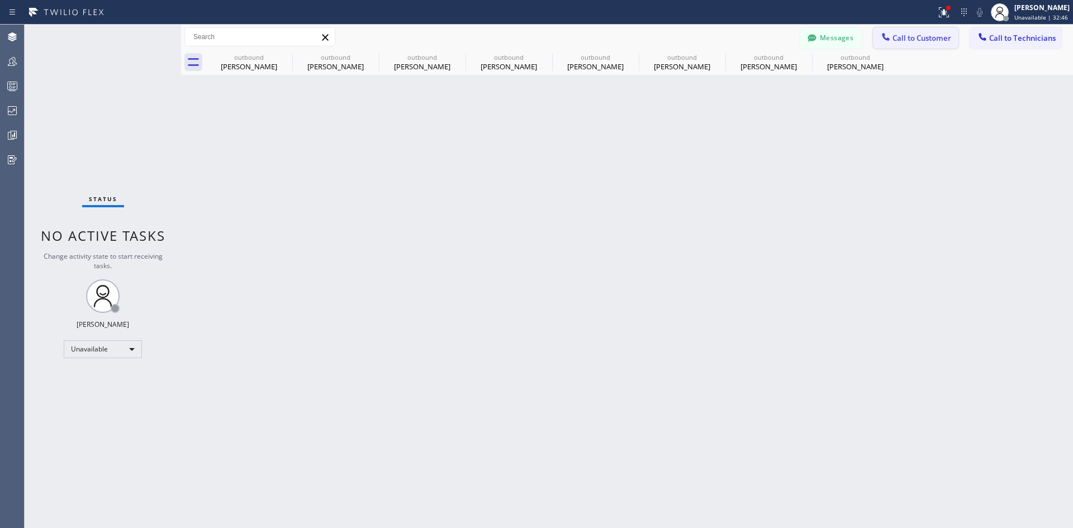
click at [932, 37] on span "Call to Customer" at bounding box center [921, 38] width 59 height 10
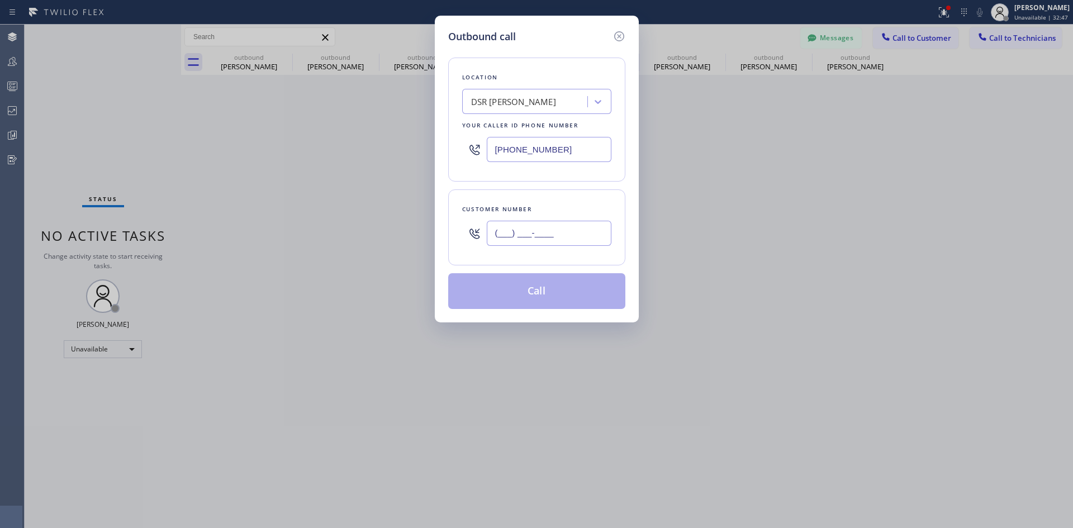
click at [579, 230] on input "(___) ___-____" at bounding box center [549, 233] width 125 height 25
paste input "818) 297-0755"
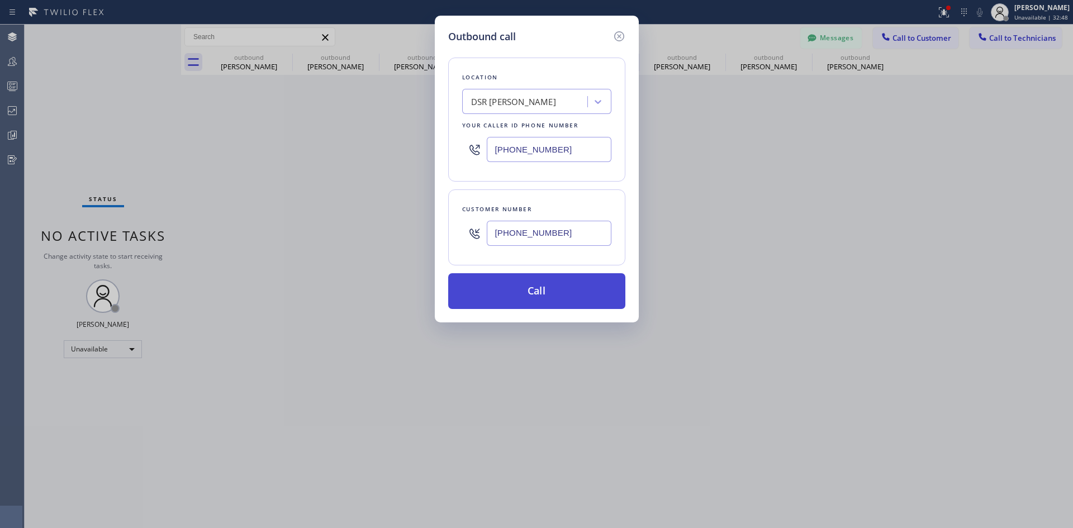
type input "(818) 297-0755"
click at [561, 279] on button "Call" at bounding box center [536, 291] width 177 height 36
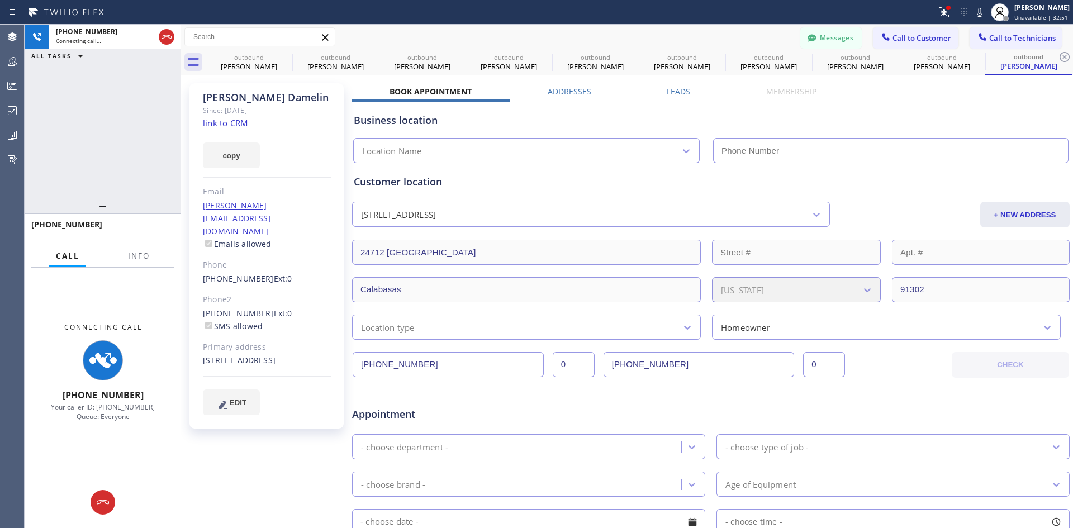
type input "(213) 301-0966"
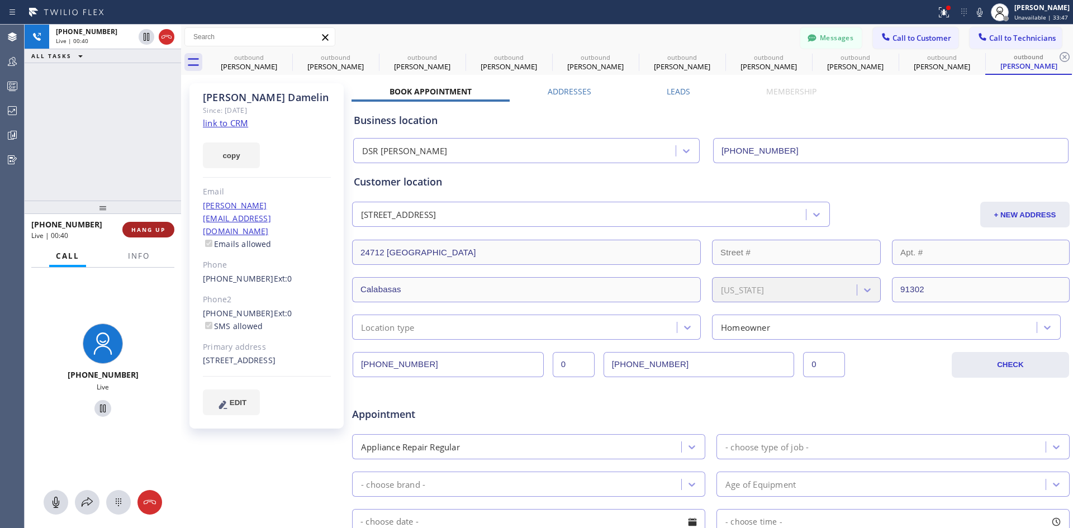
click at [148, 230] on span "HANG UP" at bounding box center [148, 230] width 34 height 8
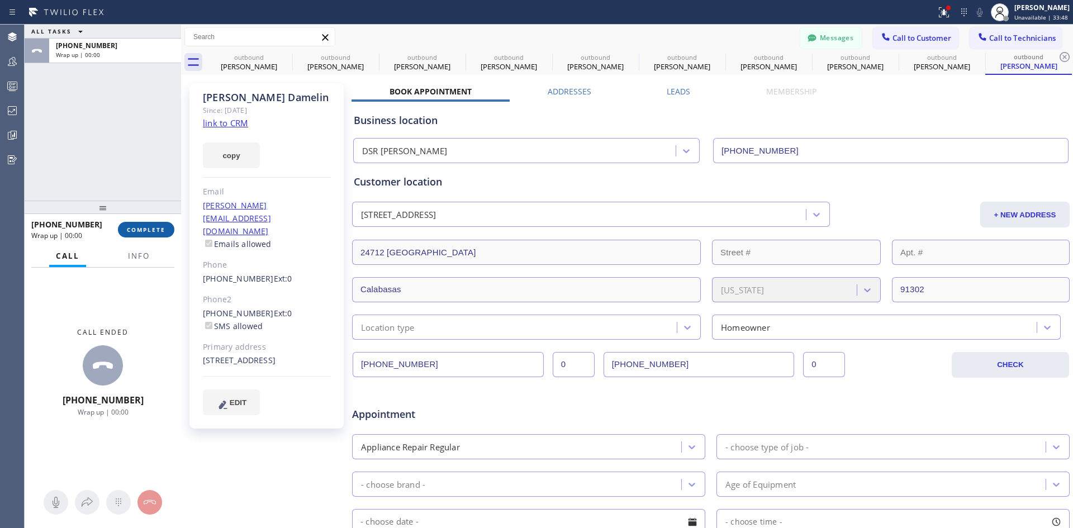
click at [155, 225] on button "COMPLETE" at bounding box center [146, 230] width 56 height 16
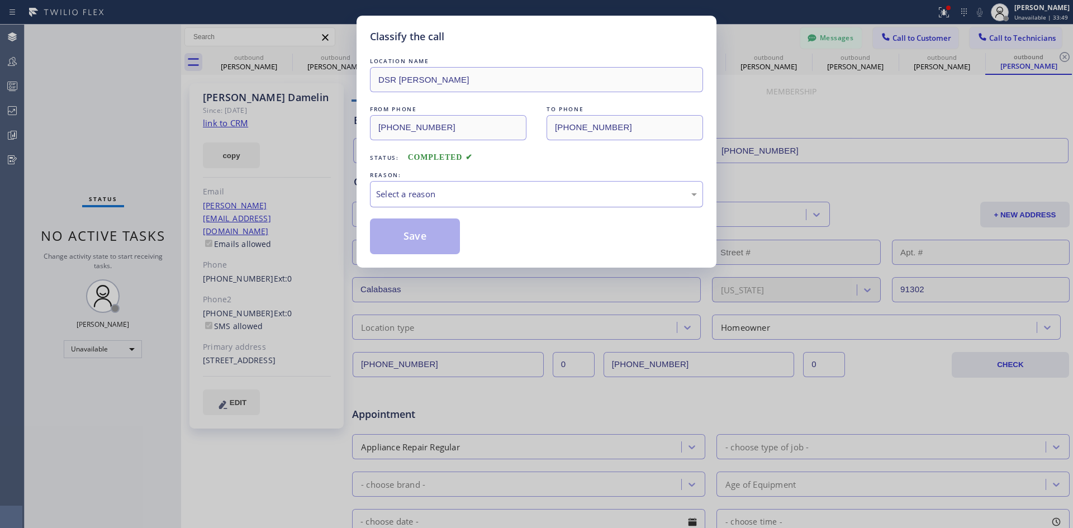
click at [601, 188] on div "Select a reason" at bounding box center [536, 194] width 321 height 13
drag, startPoint x: 567, startPoint y: 262, endPoint x: 418, endPoint y: 259, distance: 148.7
click at [416, 243] on button "Save" at bounding box center [415, 236] width 90 height 36
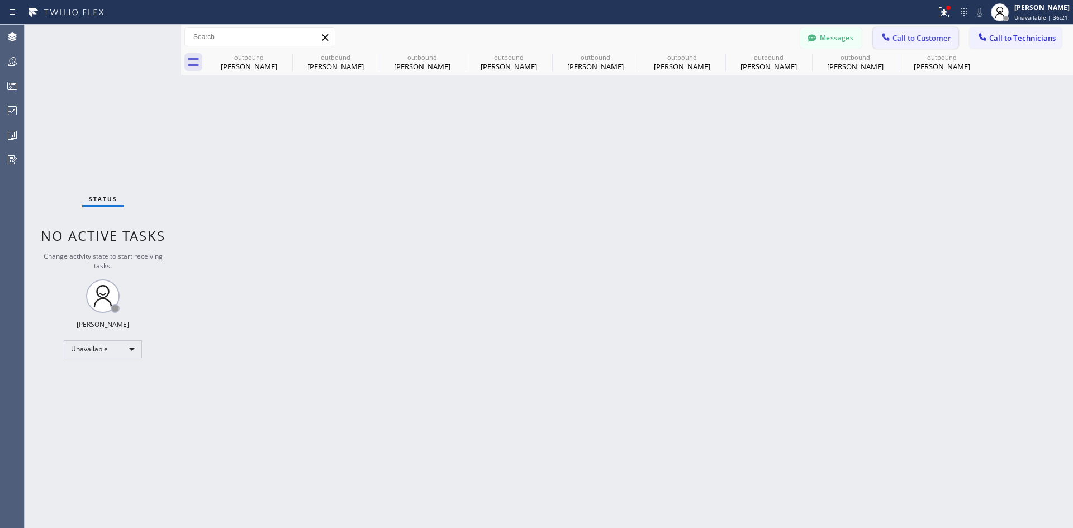
click at [920, 41] on span "Call to Customer" at bounding box center [921, 38] width 59 height 10
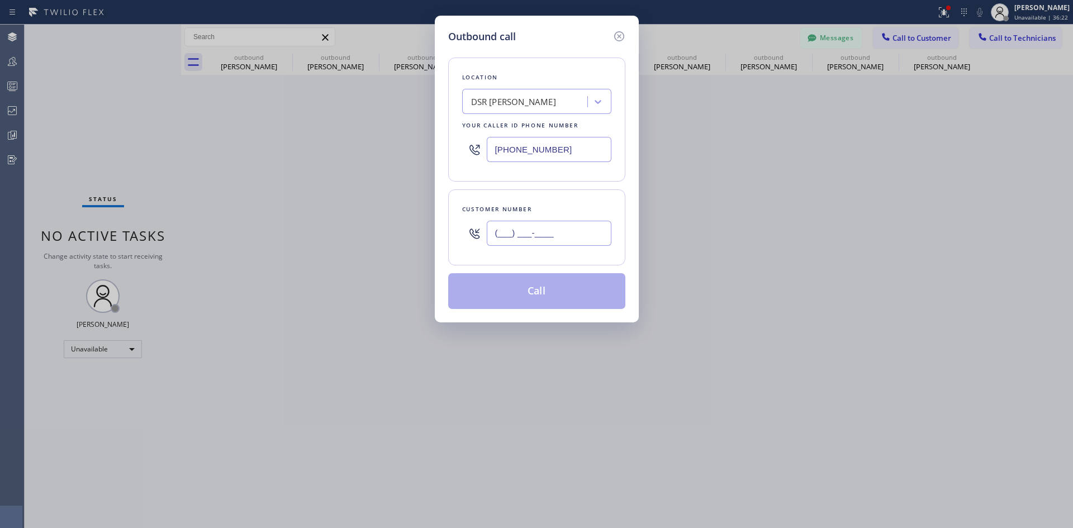
click at [582, 224] on input "(___) ___-____" at bounding box center [549, 233] width 125 height 25
paste input "562) 588-5194"
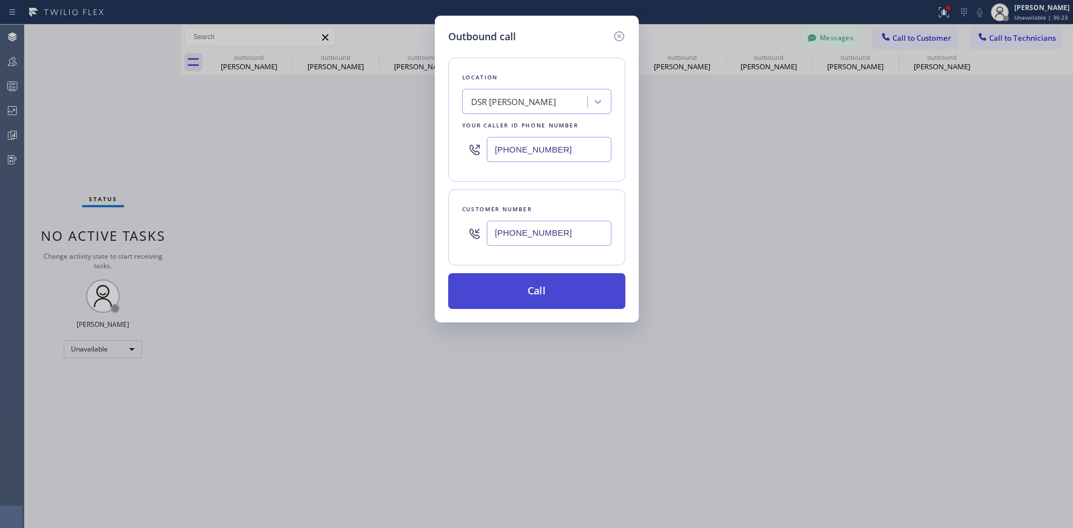
type input "(562) 588-5194"
click at [540, 282] on button "Call" at bounding box center [536, 291] width 177 height 36
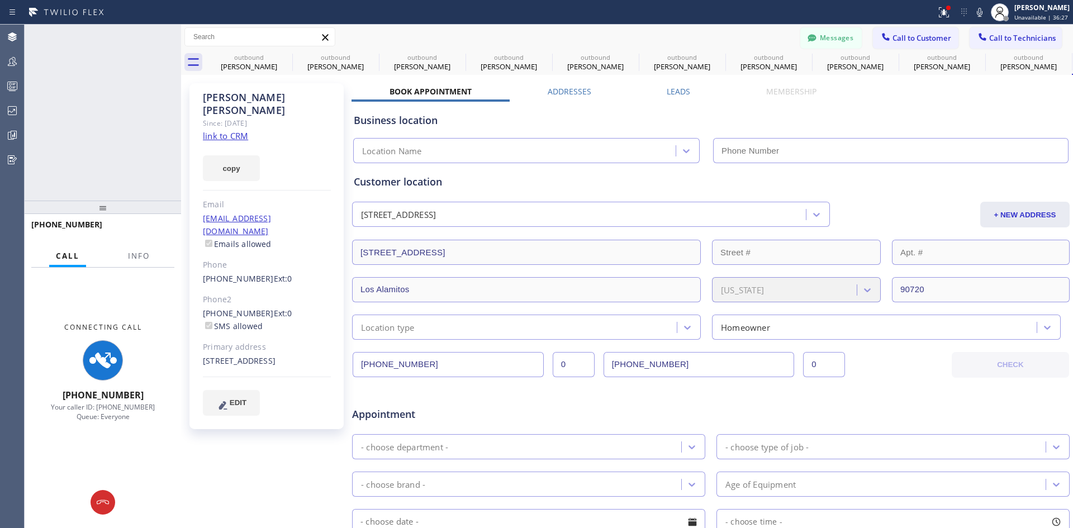
type input "(213) 301-0966"
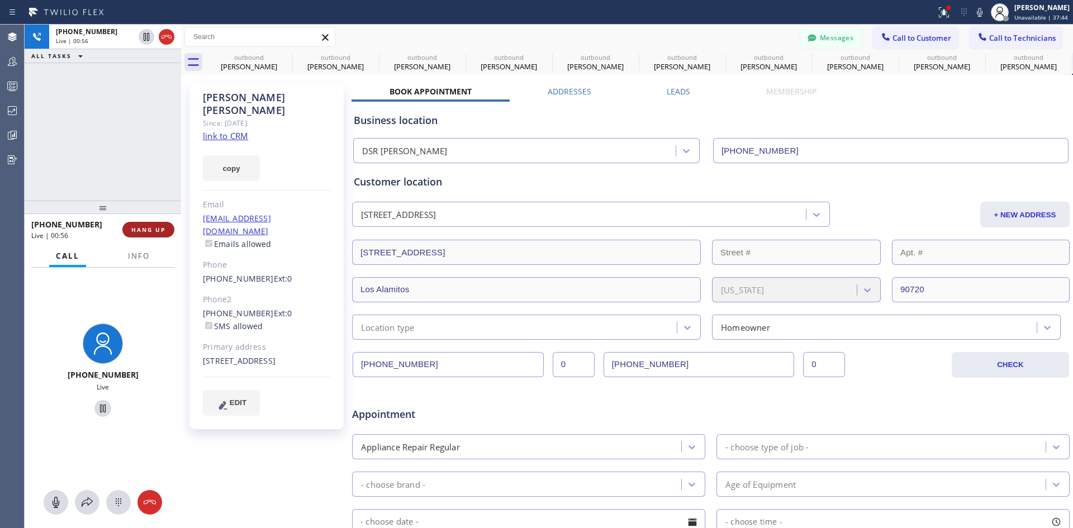
click at [155, 231] on span "HANG UP" at bounding box center [148, 230] width 34 height 8
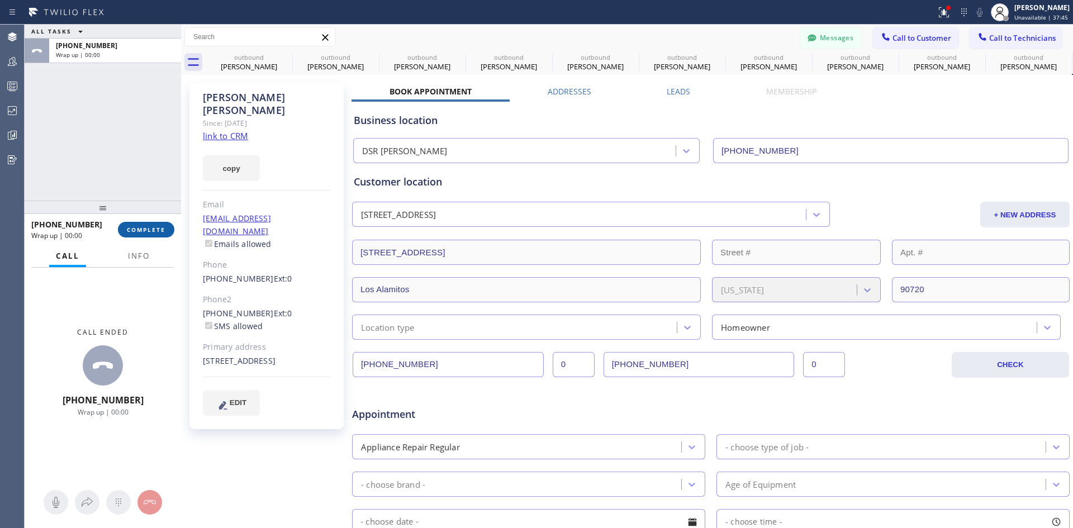
drag, startPoint x: 148, startPoint y: 230, endPoint x: 173, endPoint y: 232, distance: 24.7
click at [148, 229] on span "COMPLETE" at bounding box center [146, 230] width 39 height 8
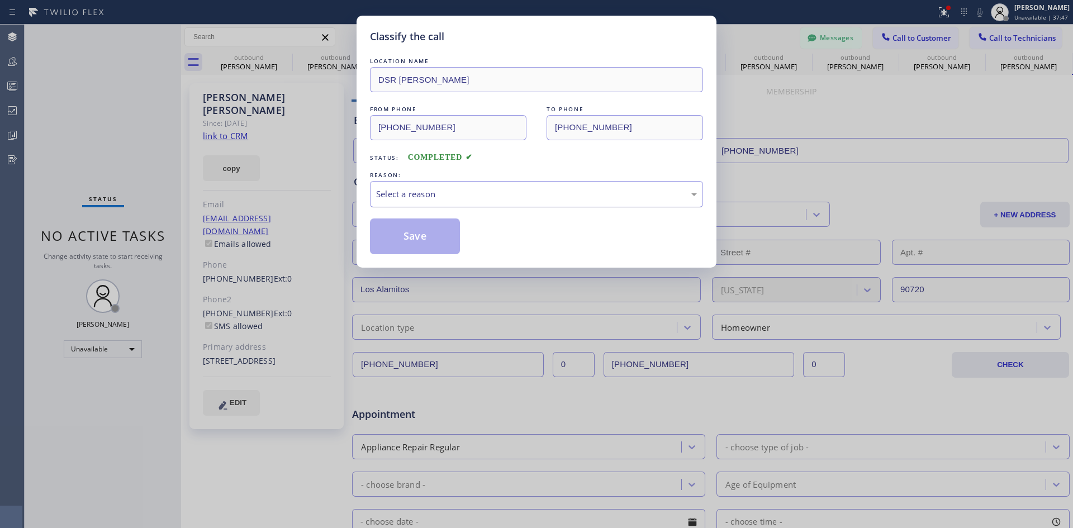
click at [567, 197] on div "Select a reason" at bounding box center [536, 194] width 321 height 13
click at [401, 235] on button "Save" at bounding box center [415, 236] width 90 height 36
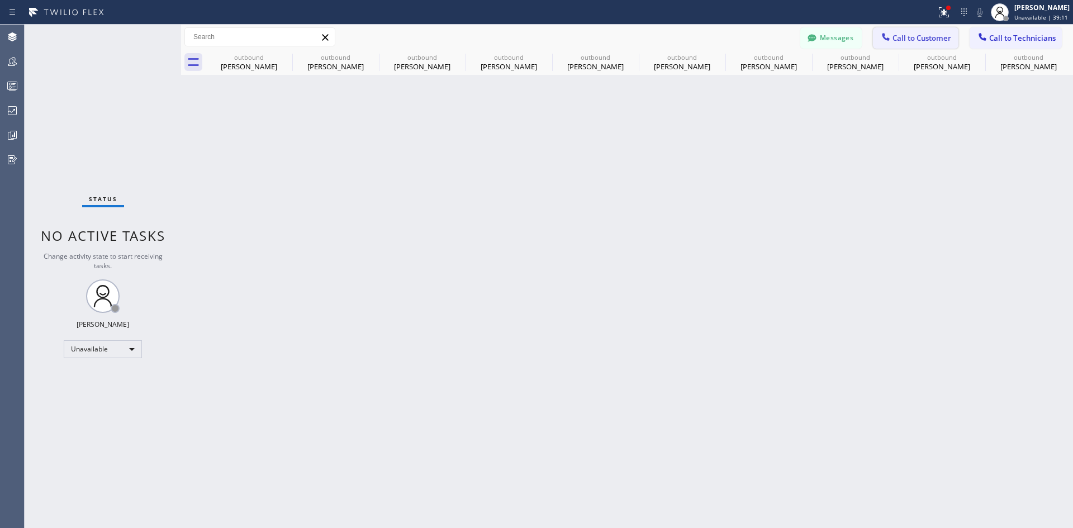
click at [928, 44] on button "Call to Customer" at bounding box center [915, 37] width 85 height 21
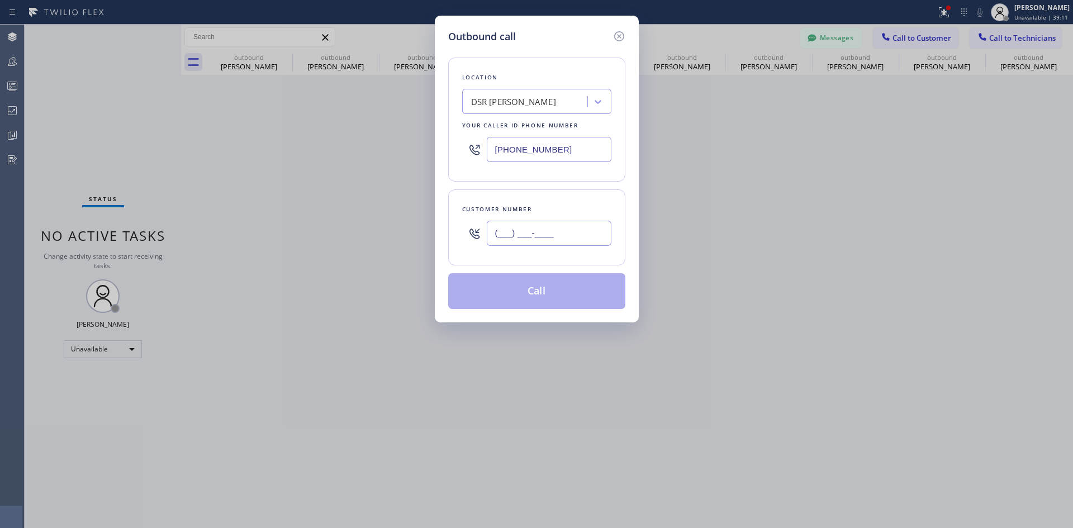
click at [565, 225] on input "(___) ___-____" at bounding box center [549, 233] width 125 height 25
paste input "818) 357-1504"
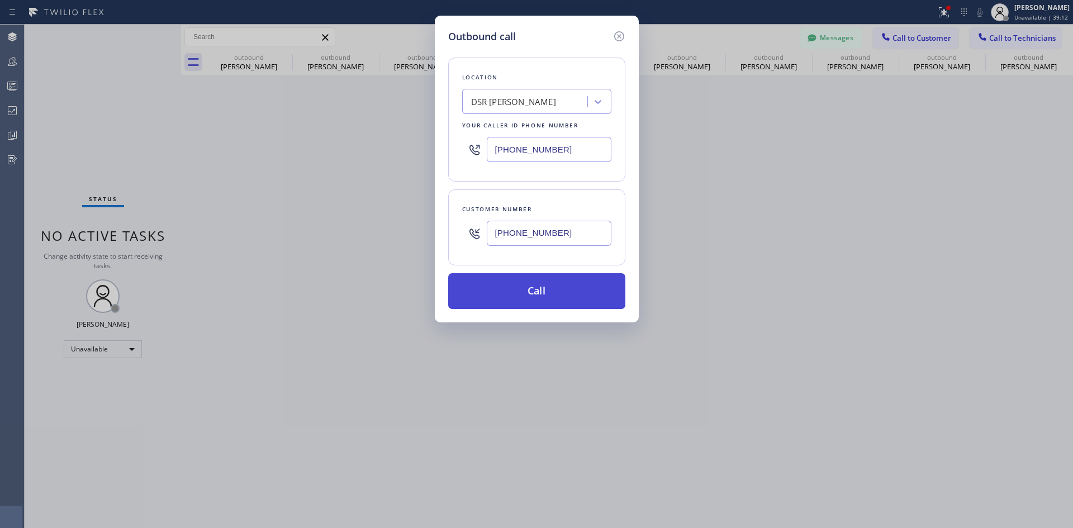
type input "(818) 357-1504"
click at [555, 294] on button "Call" at bounding box center [536, 291] width 177 height 36
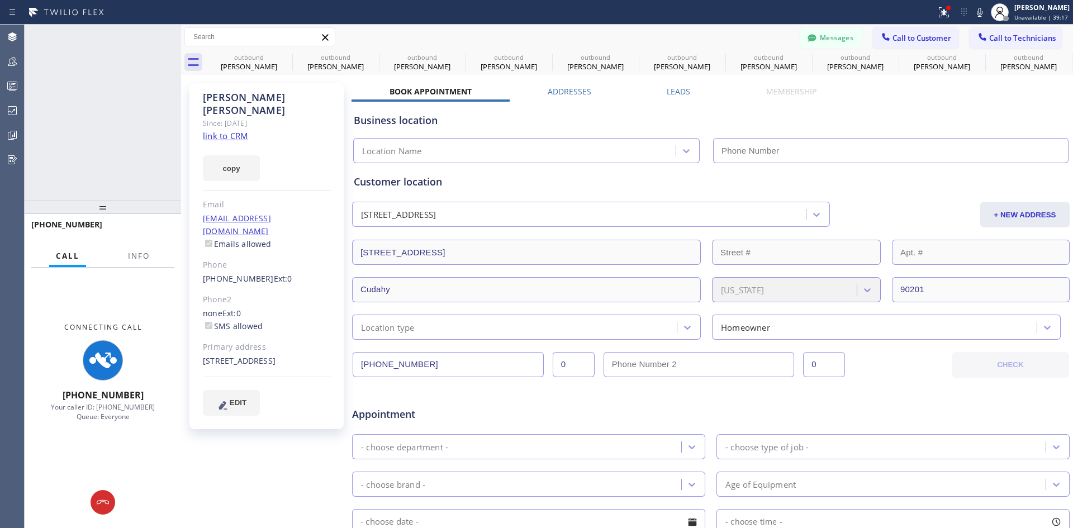
type input "(213) 301-0966"
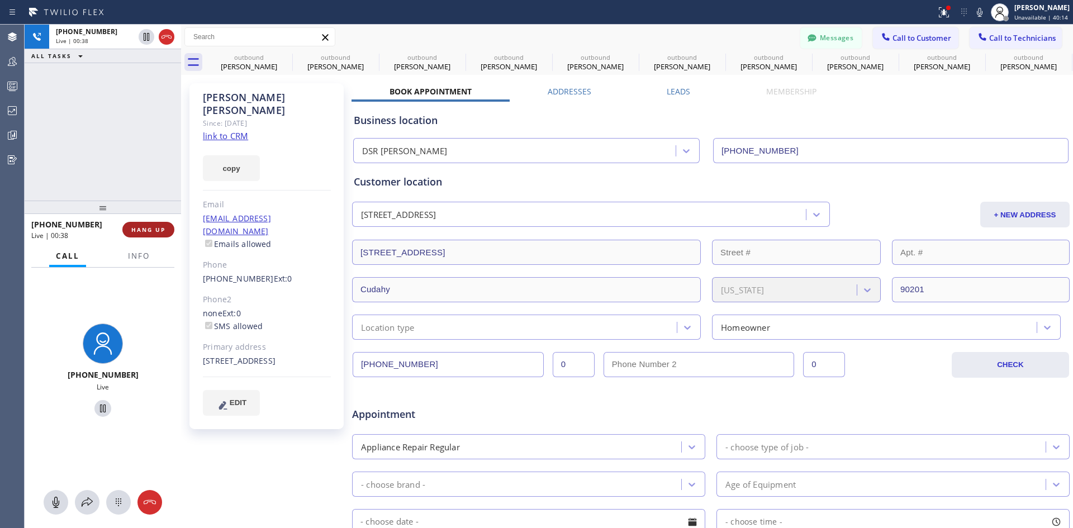
click at [154, 232] on span "HANG UP" at bounding box center [148, 230] width 34 height 8
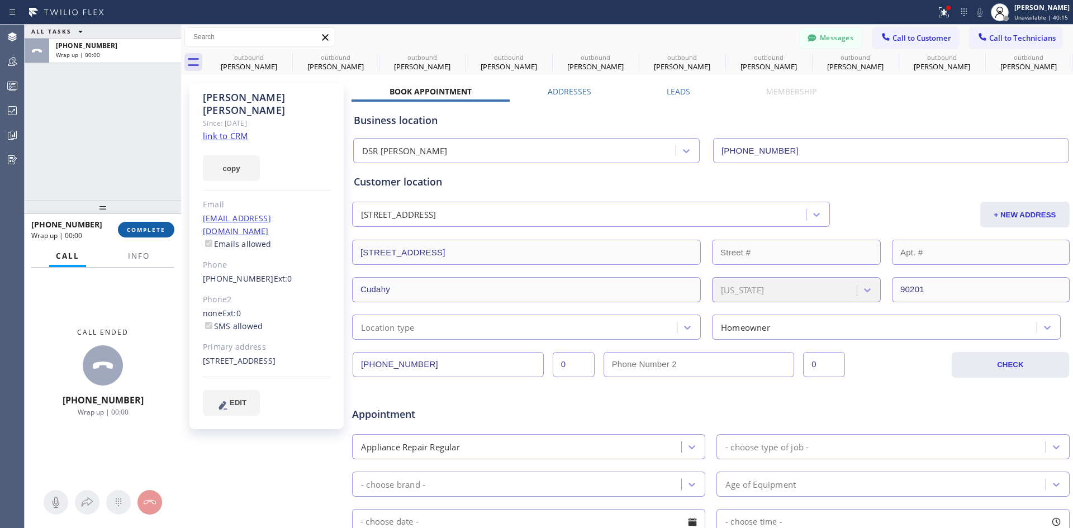
click at [164, 226] on span "COMPLETE" at bounding box center [146, 230] width 39 height 8
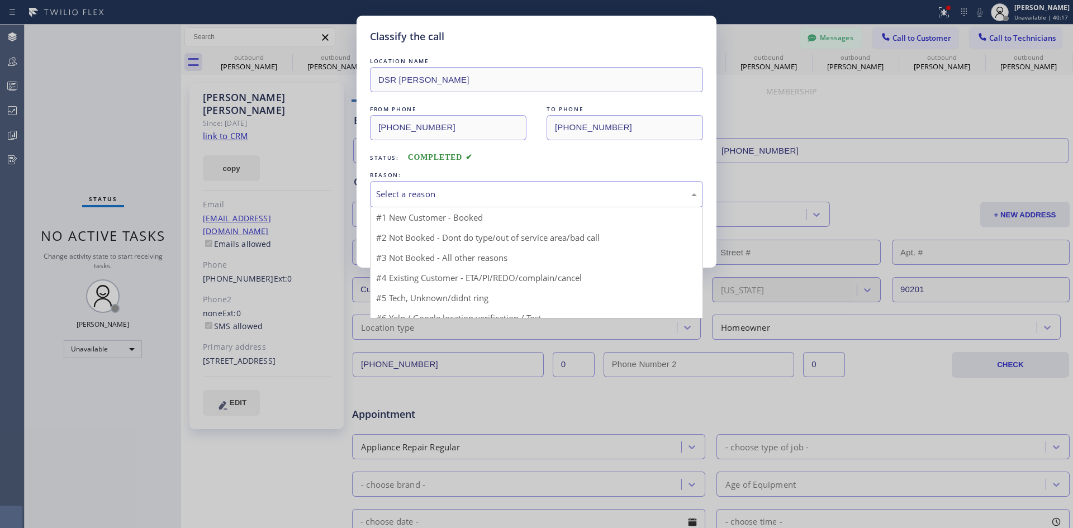
click at [609, 188] on div "Select a reason" at bounding box center [536, 194] width 321 height 13
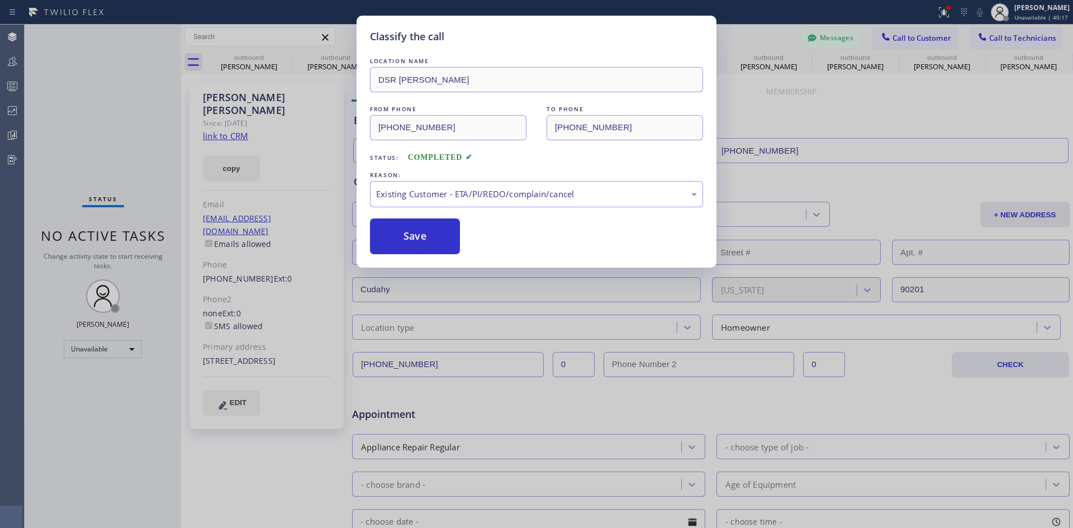
drag, startPoint x: 571, startPoint y: 257, endPoint x: 434, endPoint y: 242, distance: 138.3
click at [426, 232] on button "Save" at bounding box center [415, 236] width 90 height 36
